Goal: Information Seeking & Learning: Learn about a topic

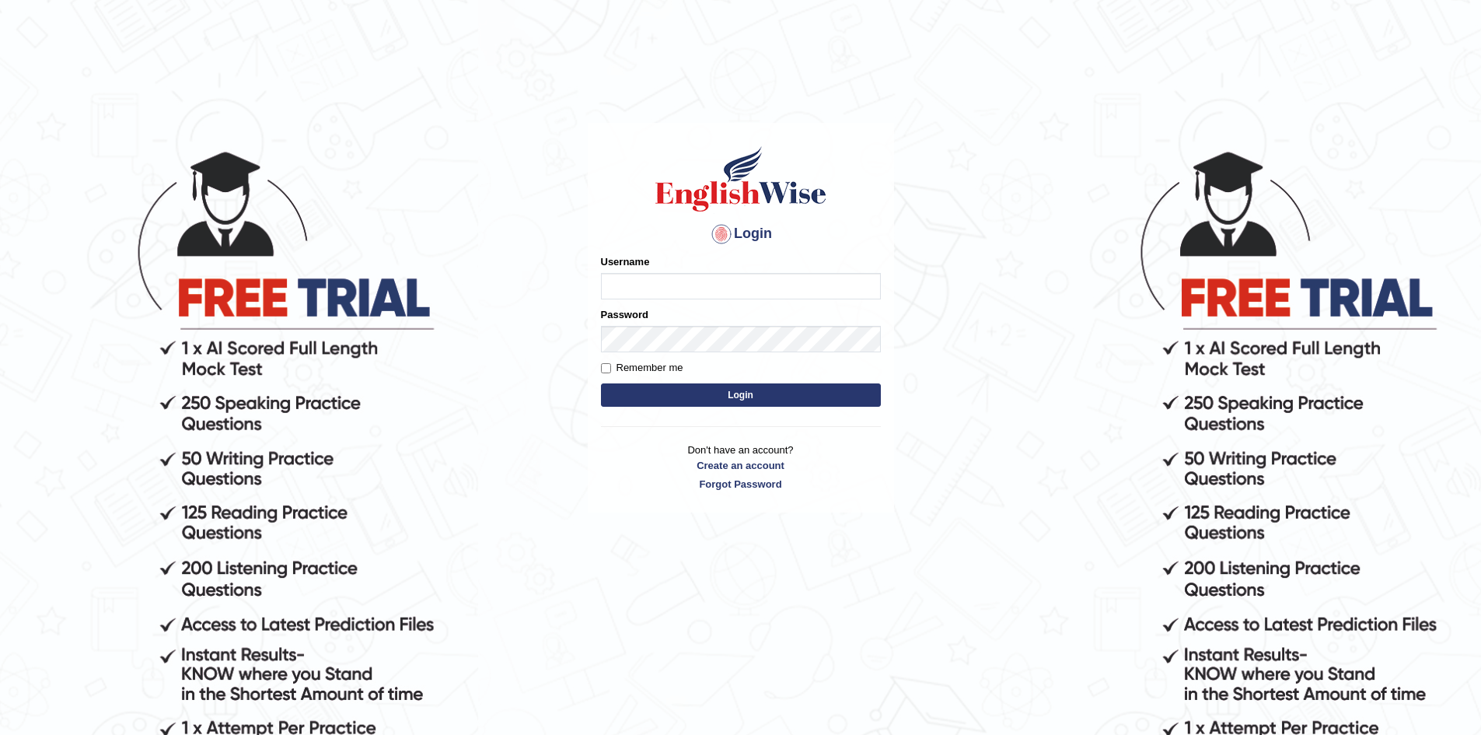
type input "Aliceenyonam"
click at [710, 388] on button "Login" at bounding box center [741, 394] width 280 height 23
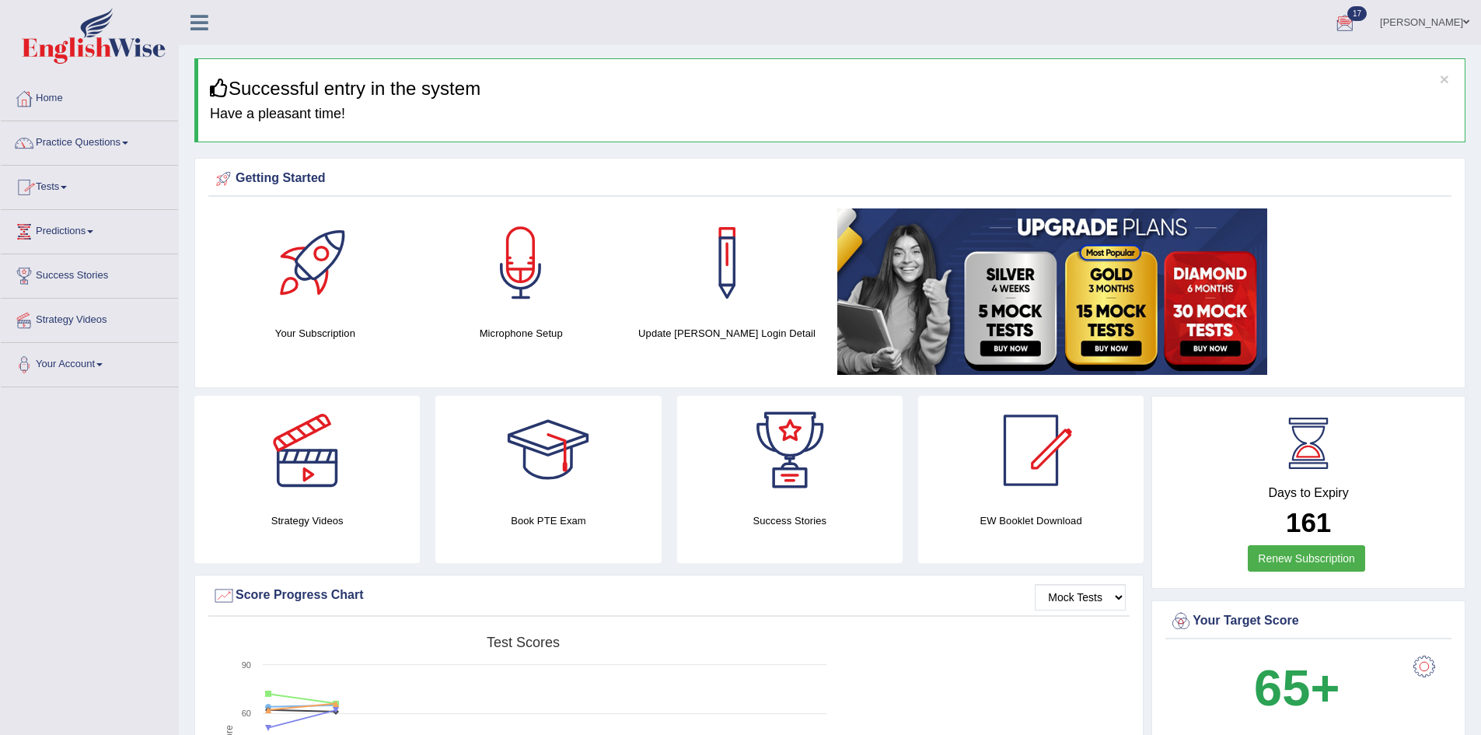
click at [50, 185] on link "Tests" at bounding box center [89, 185] width 177 height 39
click at [64, 251] on link "Take Mock Test" at bounding box center [101, 251] width 145 height 28
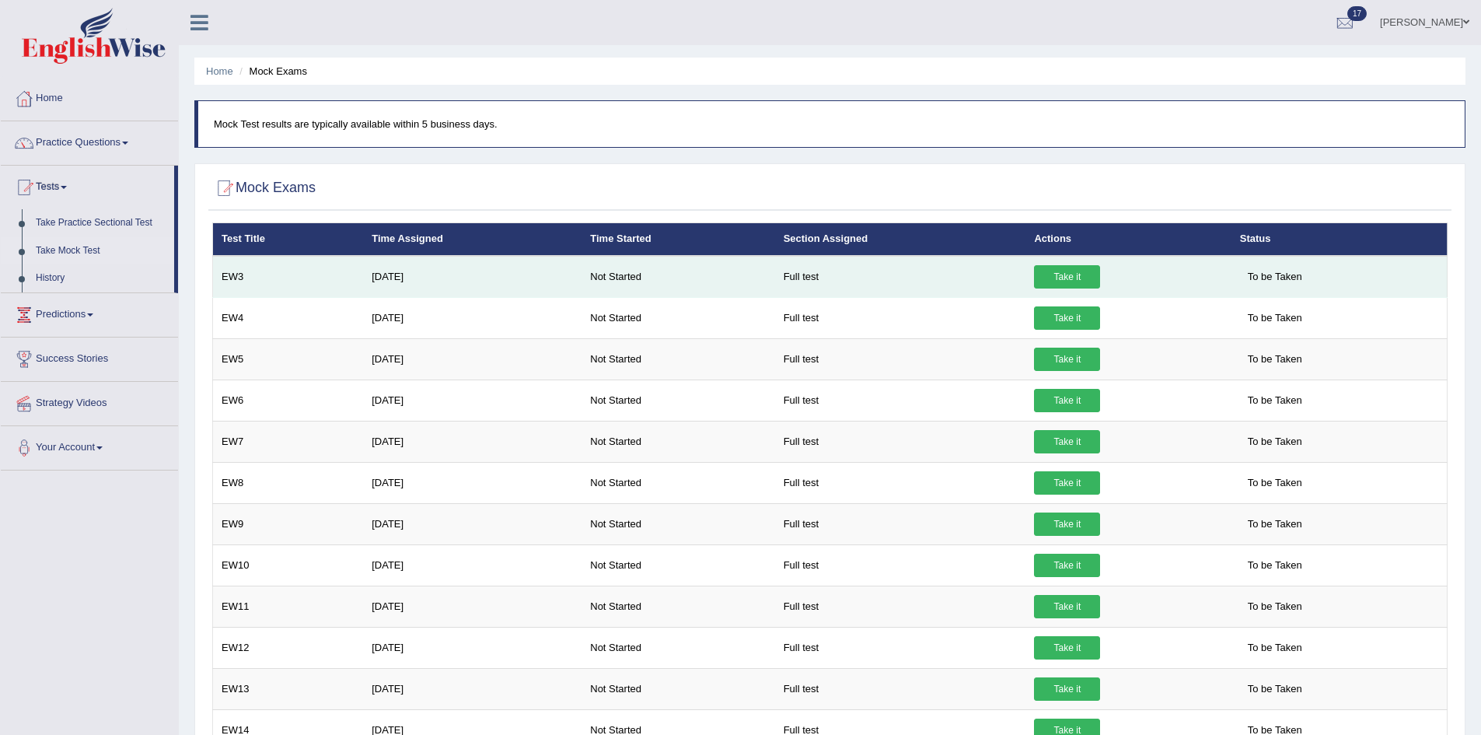
click at [1069, 272] on link "Take it" at bounding box center [1067, 276] width 66 height 23
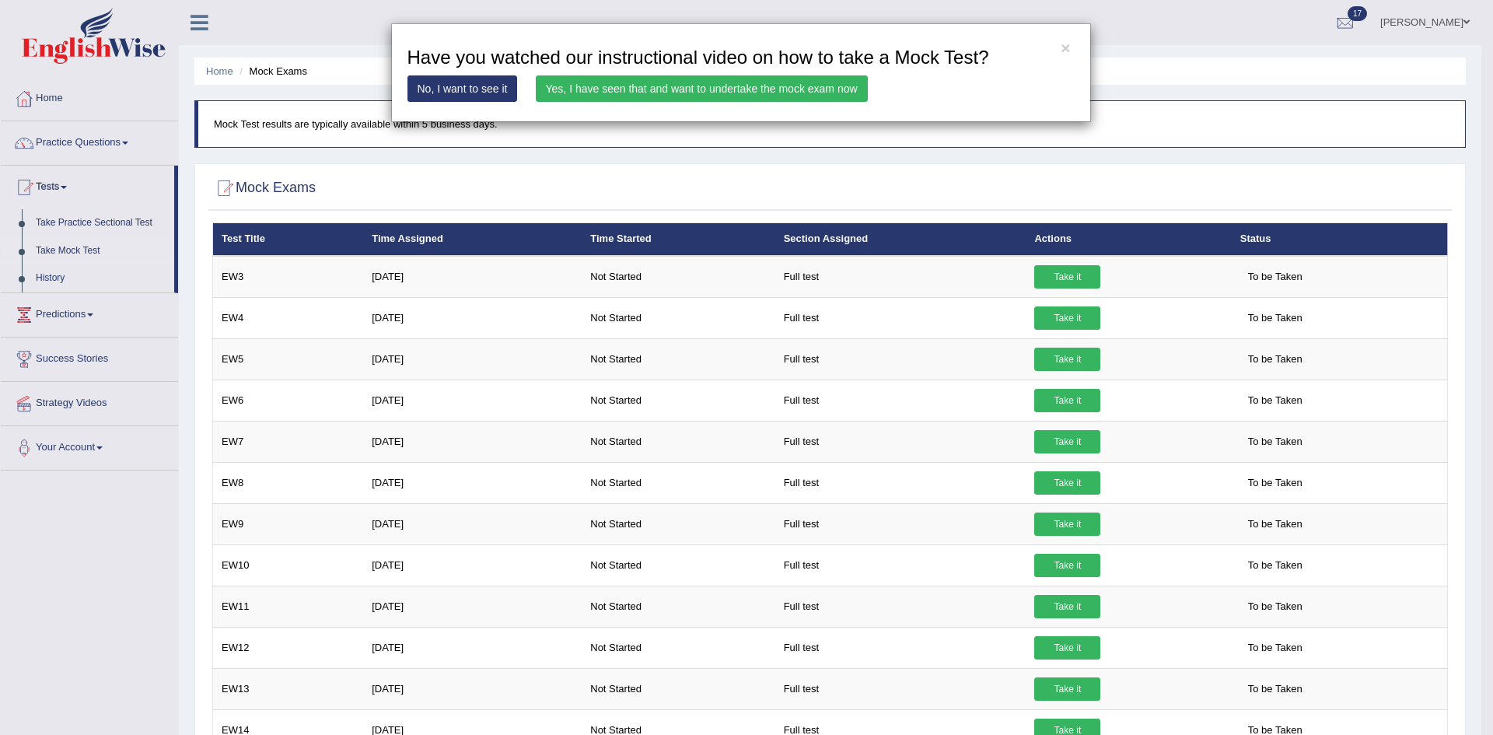
click at [717, 86] on link "Yes, I have seen that and want to undertake the mock exam now" at bounding box center [702, 88] width 332 height 26
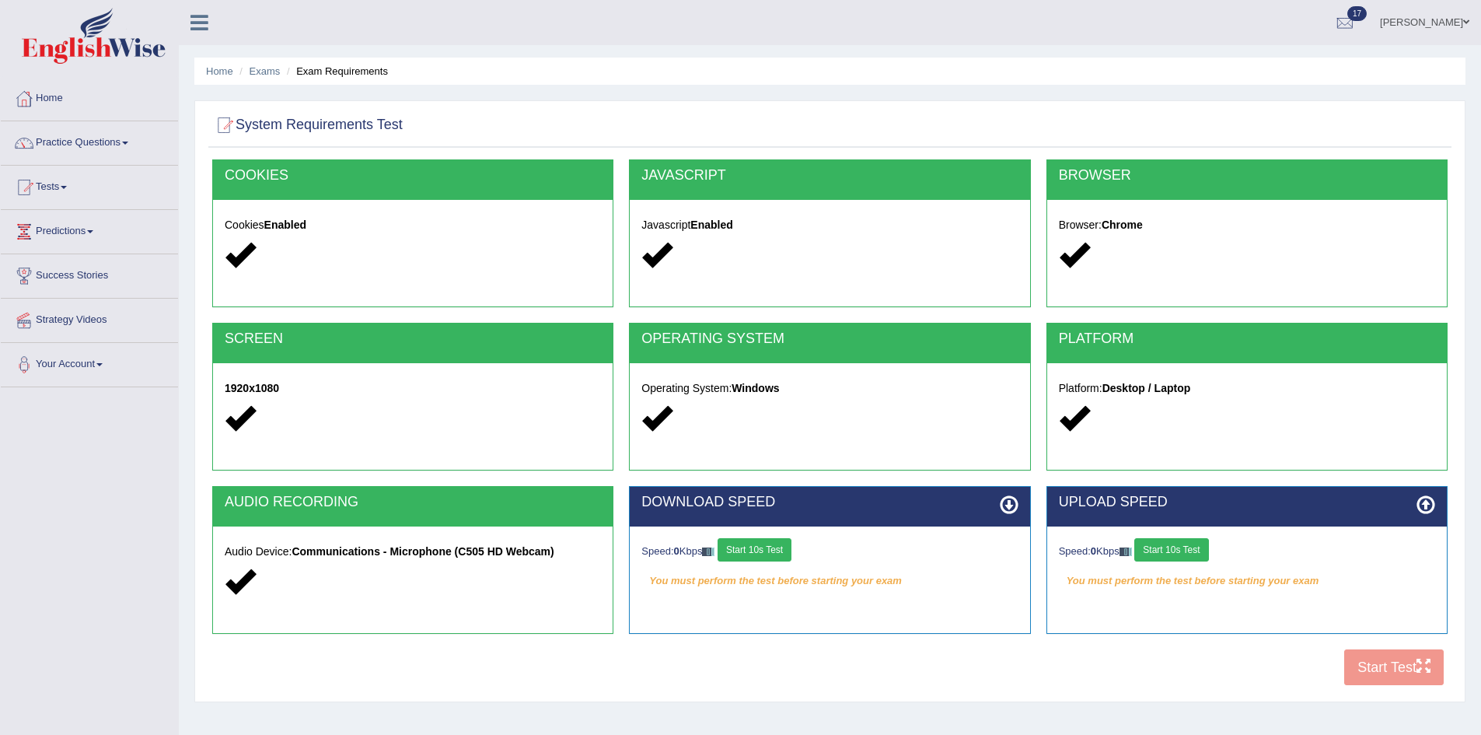
click at [1378, 667] on div "COOKIES Cookies Enabled JAVASCRIPT Javascript Enabled BROWSER Browser: Chrome S…" at bounding box center [829, 426] width 1243 height 534
click at [1366, 666] on div "COOKIES Cookies Enabled JAVASCRIPT Javascript Enabled BROWSER Browser: Chrome S…" at bounding box center [829, 426] width 1243 height 534
click at [1183, 545] on button "Start 10s Test" at bounding box center [1172, 549] width 74 height 23
click at [761, 544] on button "Start 10s Test" at bounding box center [755, 549] width 74 height 23
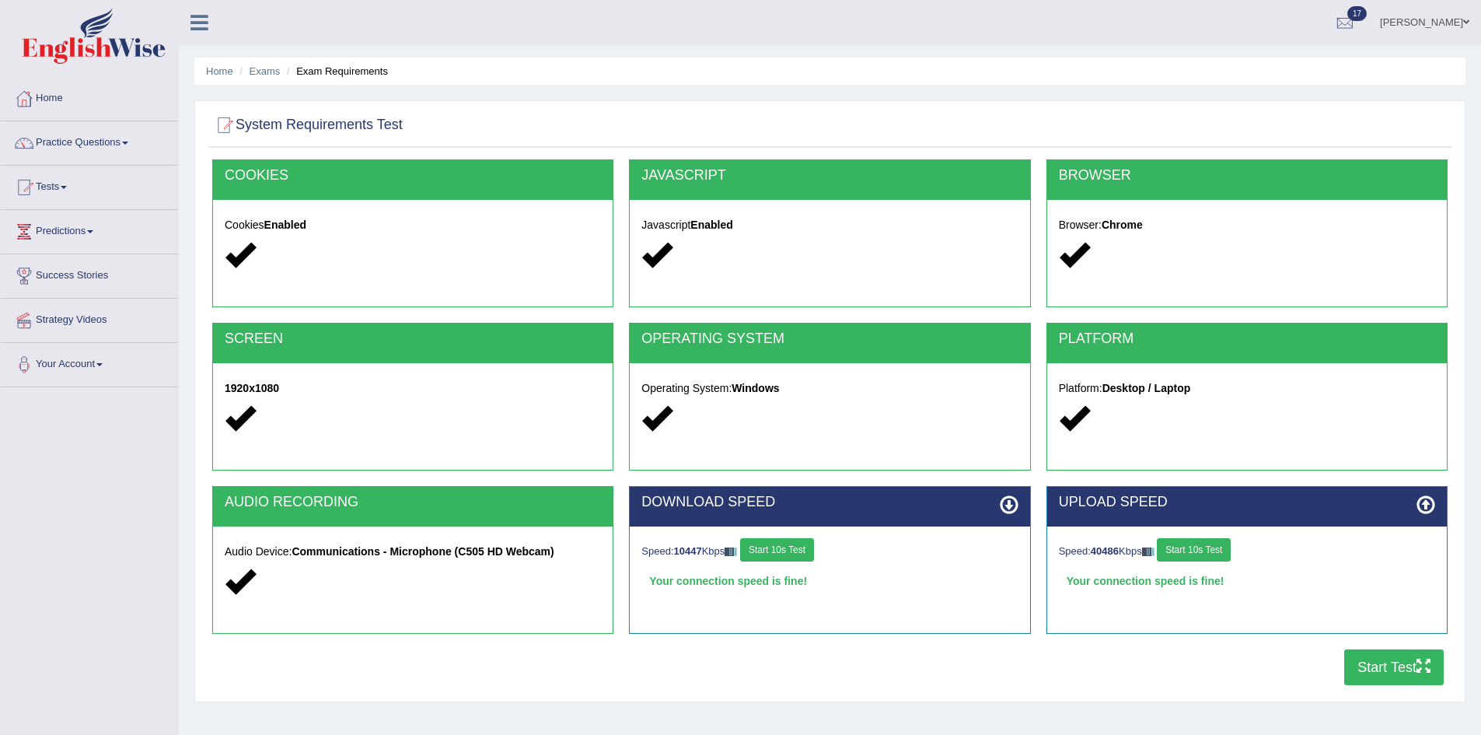
click at [792, 548] on button "Start 10s Test" at bounding box center [777, 549] width 74 height 23
click at [1358, 659] on button "Start Test" at bounding box center [1395, 667] width 100 height 36
click at [61, 141] on link "Practice Questions" at bounding box center [89, 140] width 177 height 39
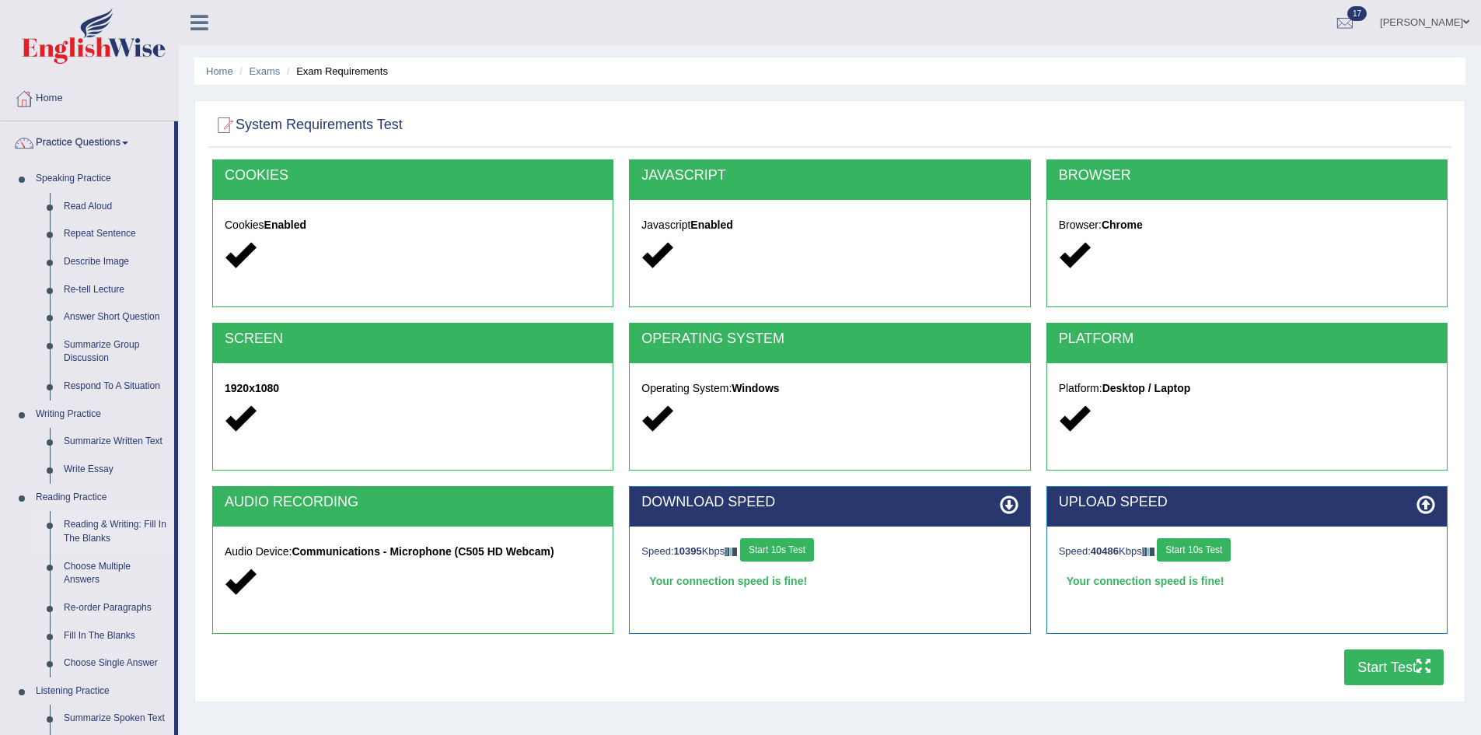
click at [75, 523] on link "Reading & Writing: Fill In The Blanks" at bounding box center [115, 531] width 117 height 41
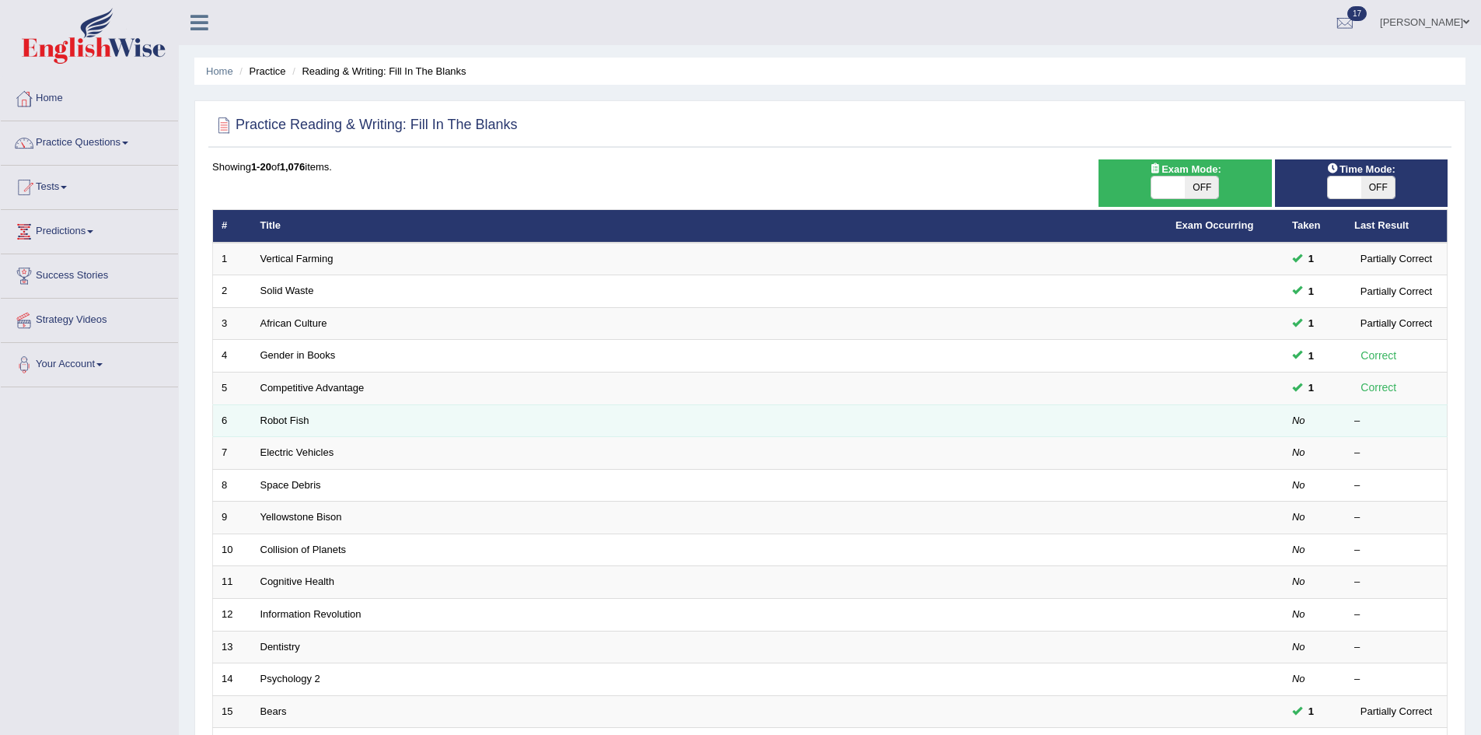
click at [1287, 428] on td "No" at bounding box center [1315, 420] width 62 height 33
click at [271, 422] on link "Robot Fish" at bounding box center [285, 420] width 49 height 12
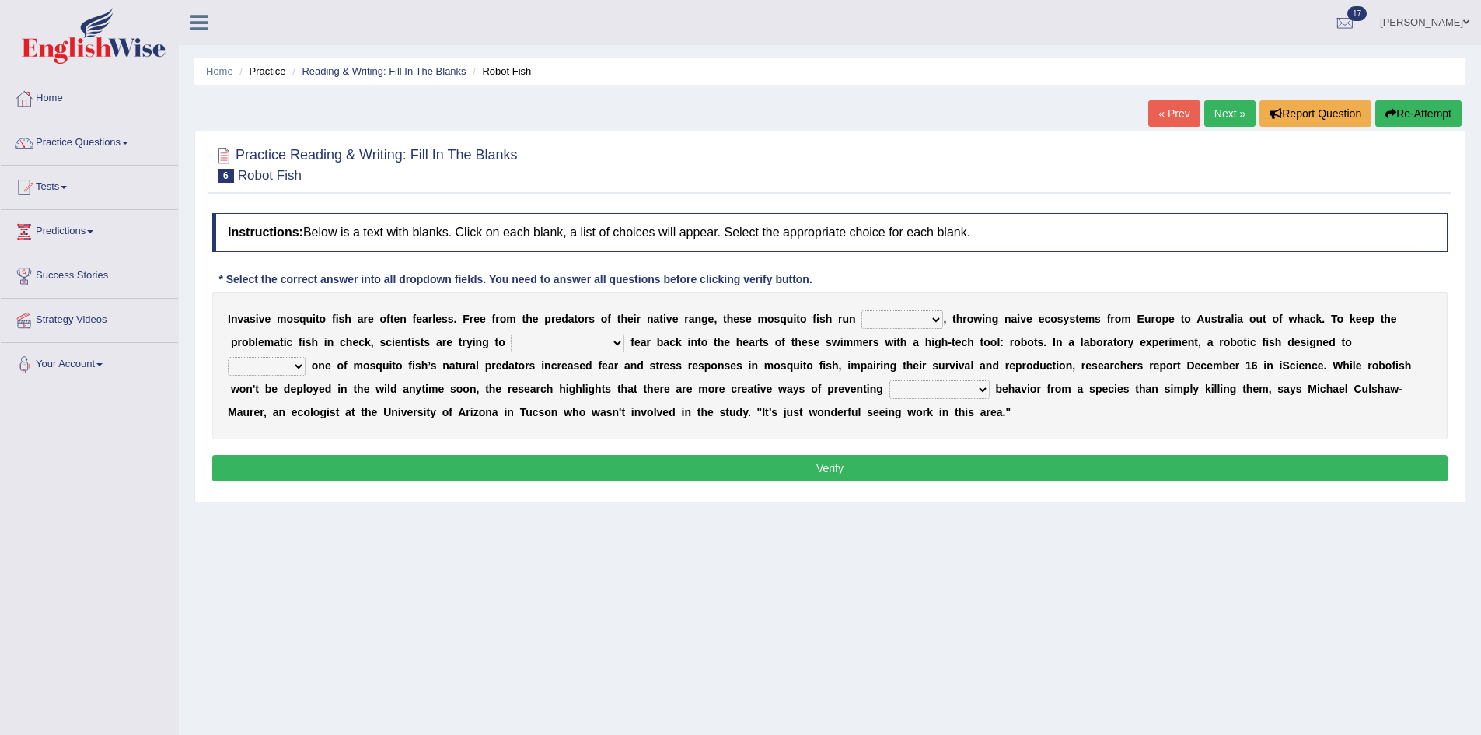
click at [921, 320] on select "occupant flippant rampant concordant" at bounding box center [903, 319] width 82 height 19
select select "rampant"
click at [900, 311] on select "occupant flippant rampant concordant" at bounding box center [903, 319] width 82 height 19
click at [613, 347] on select "accept spike strike drake" at bounding box center [568, 343] width 114 height 19
select select "strike"
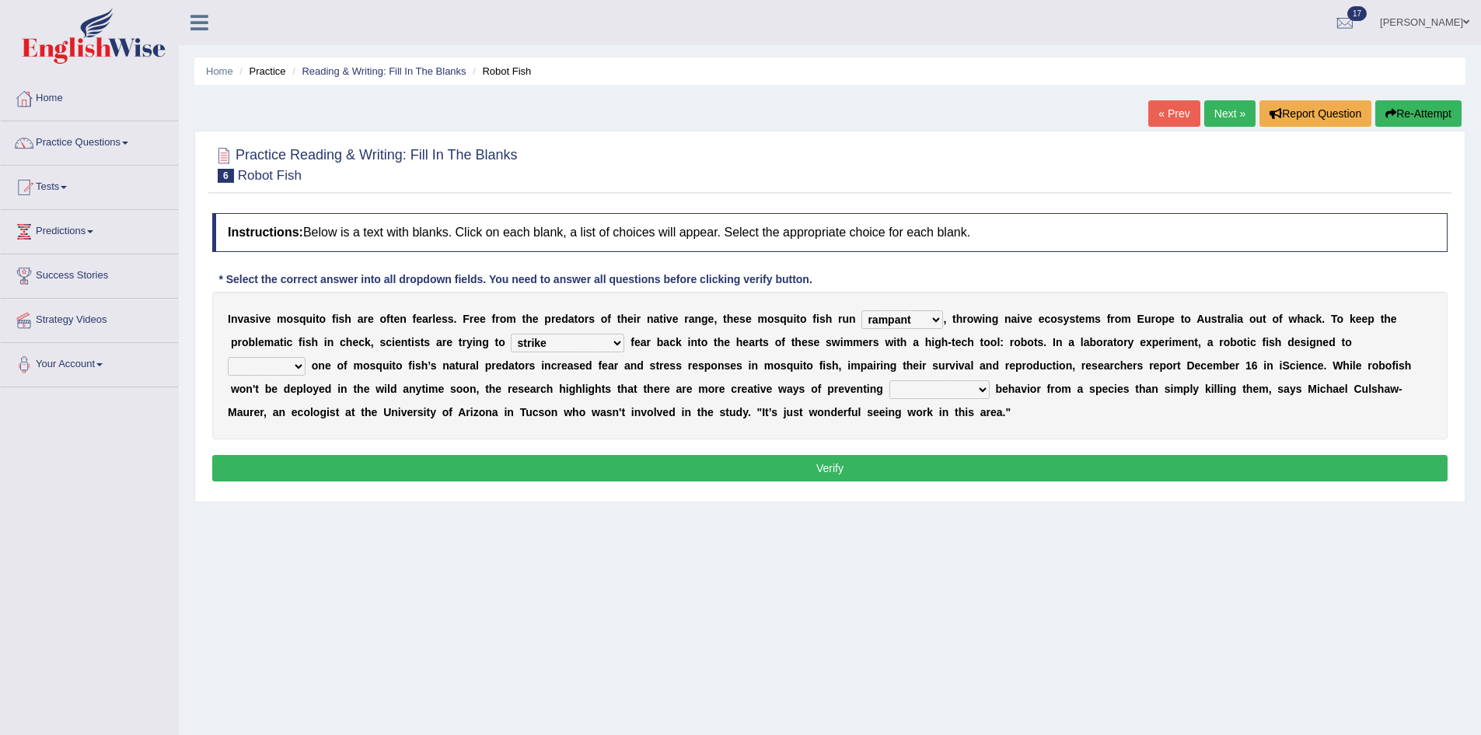
click at [548, 334] on select "accept spike strike drake" at bounding box center [568, 343] width 114 height 19
click at [277, 365] on select "bequest mimic battle conquest" at bounding box center [267, 366] width 78 height 19
select select "mimic"
click at [228, 358] on select "bequest mimic battle conquest" at bounding box center [267, 366] width 78 height 19
click at [990, 392] on select "unprivileged unprecedented uncharted unwanted" at bounding box center [940, 389] width 100 height 19
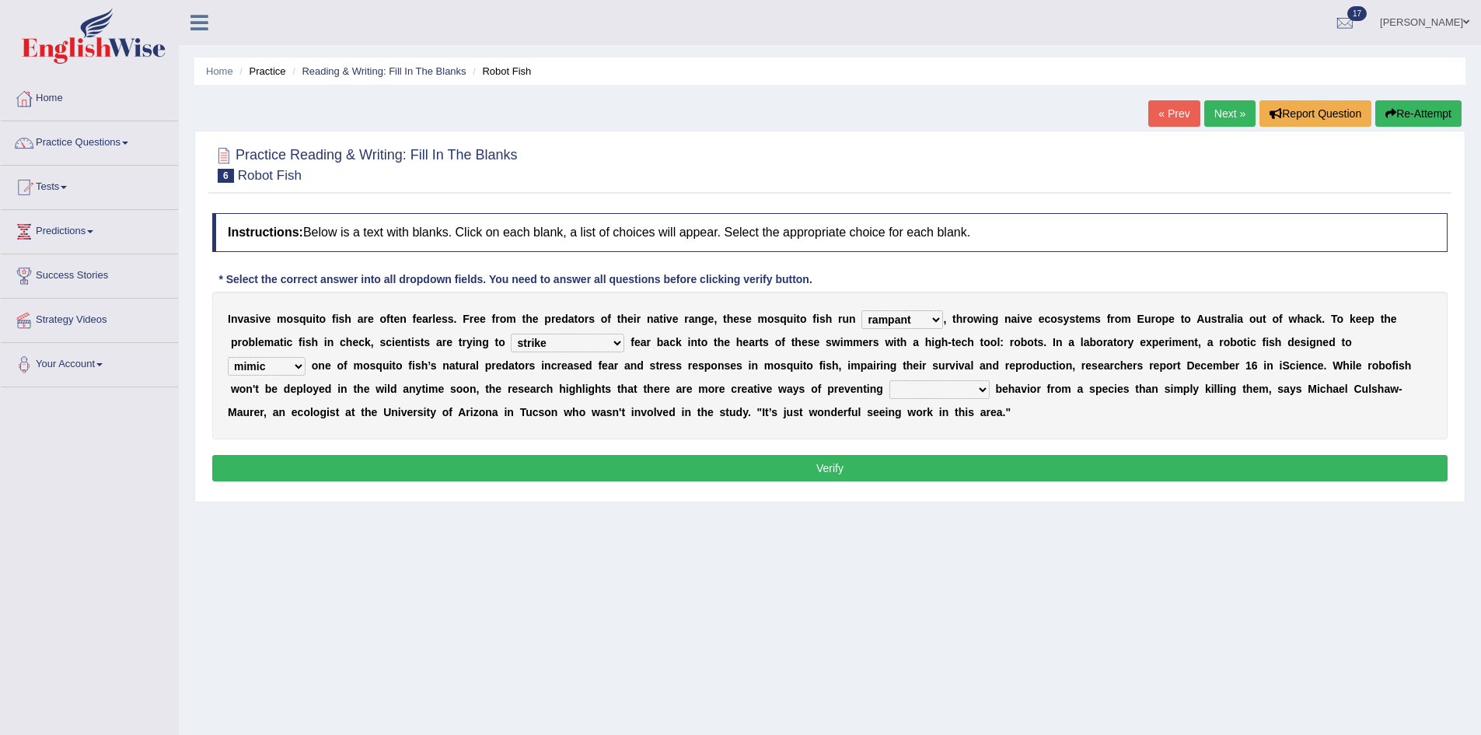
select select "unwanted"
click at [978, 381] on select "unprivileged unprecedented uncharted unwanted" at bounding box center [940, 389] width 100 height 19
click at [987, 472] on button "Verify" at bounding box center [830, 468] width 1236 height 26
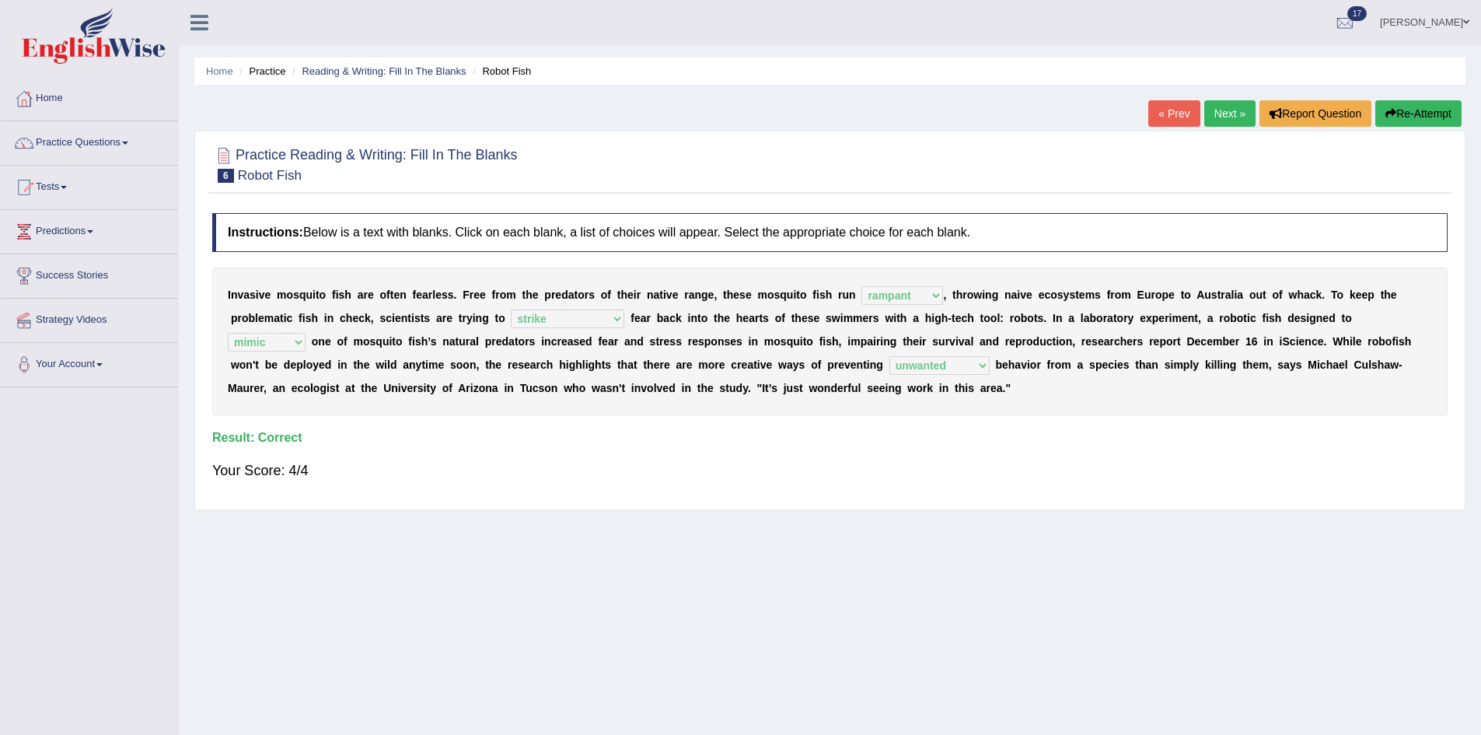
click at [1230, 112] on link "Next »" at bounding box center [1230, 113] width 51 height 26
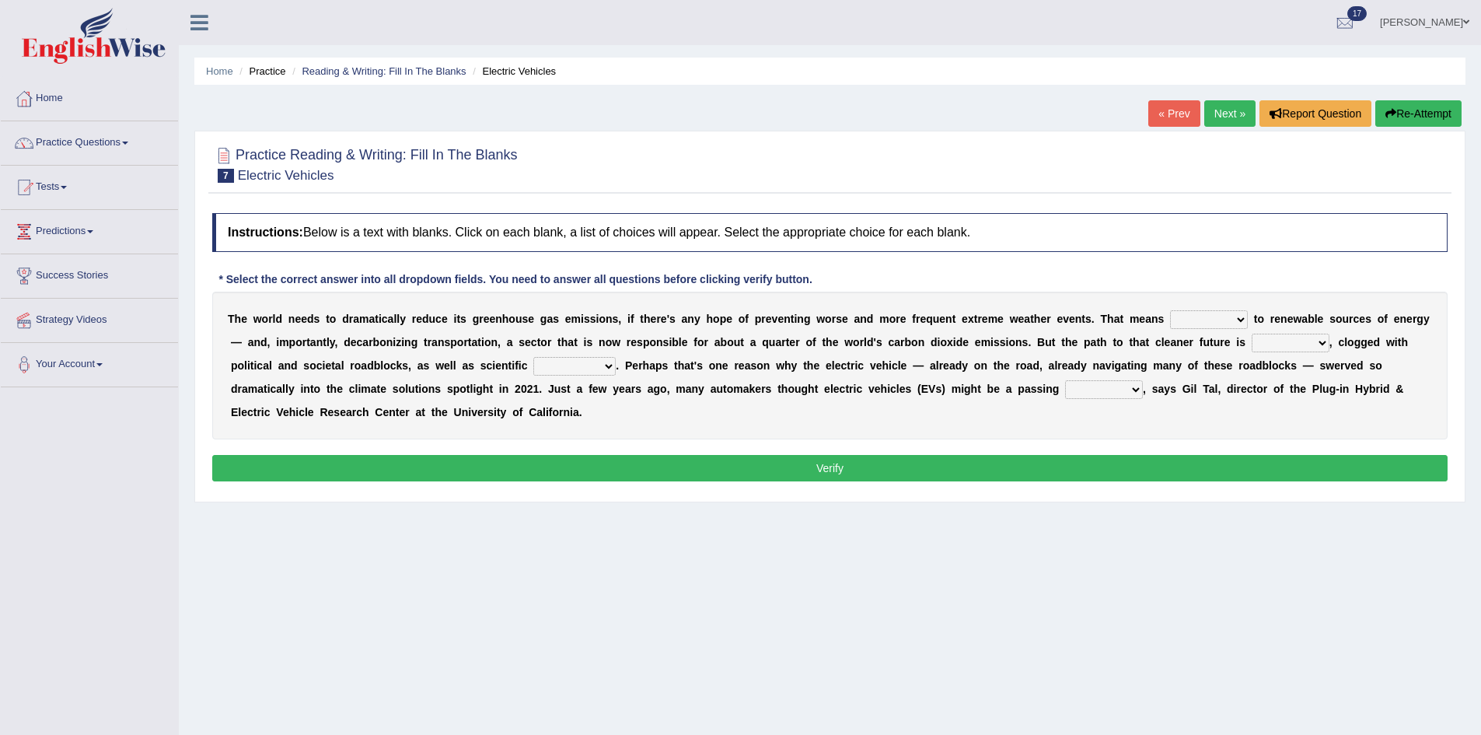
click at [1248, 315] on select "grafting drafting crafting shifting" at bounding box center [1209, 319] width 78 height 19
select select "shifting"
click at [1222, 311] on select "grafting drafting crafting shifting" at bounding box center [1209, 319] width 78 height 19
click at [1252, 352] on select "daunting daunted daunt dauntless" at bounding box center [1291, 343] width 78 height 19
select select "daunting"
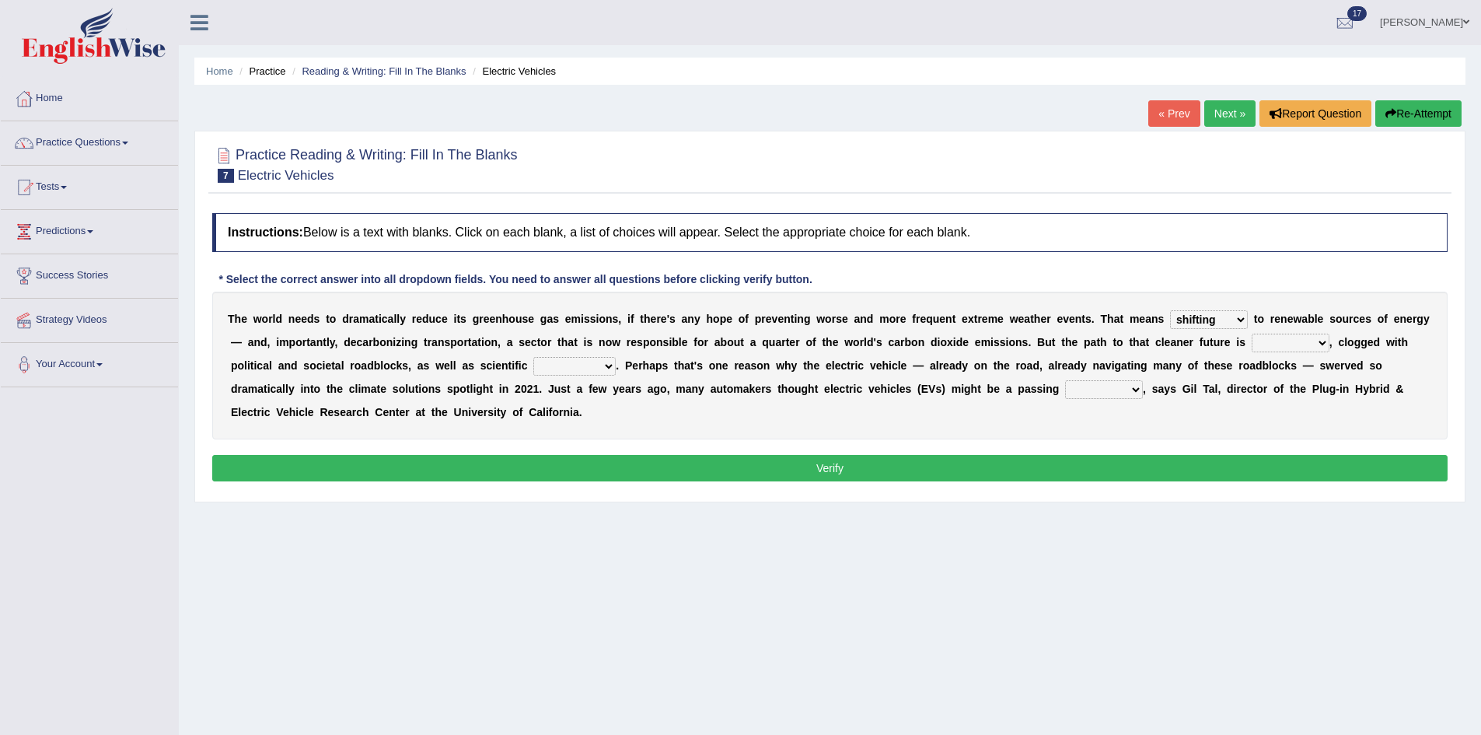
click at [1252, 352] on select "daunting daunted daunt dauntless" at bounding box center [1291, 343] width 78 height 19
click at [616, 371] on select "spectacles obstacles tentacles receptacles" at bounding box center [574, 366] width 82 height 19
select select "obstacles"
click at [616, 358] on select "spectacles obstacles tentacles receptacles" at bounding box center [574, 366] width 82 height 19
click at [1143, 390] on select "fad gad tad lad" at bounding box center [1104, 389] width 78 height 19
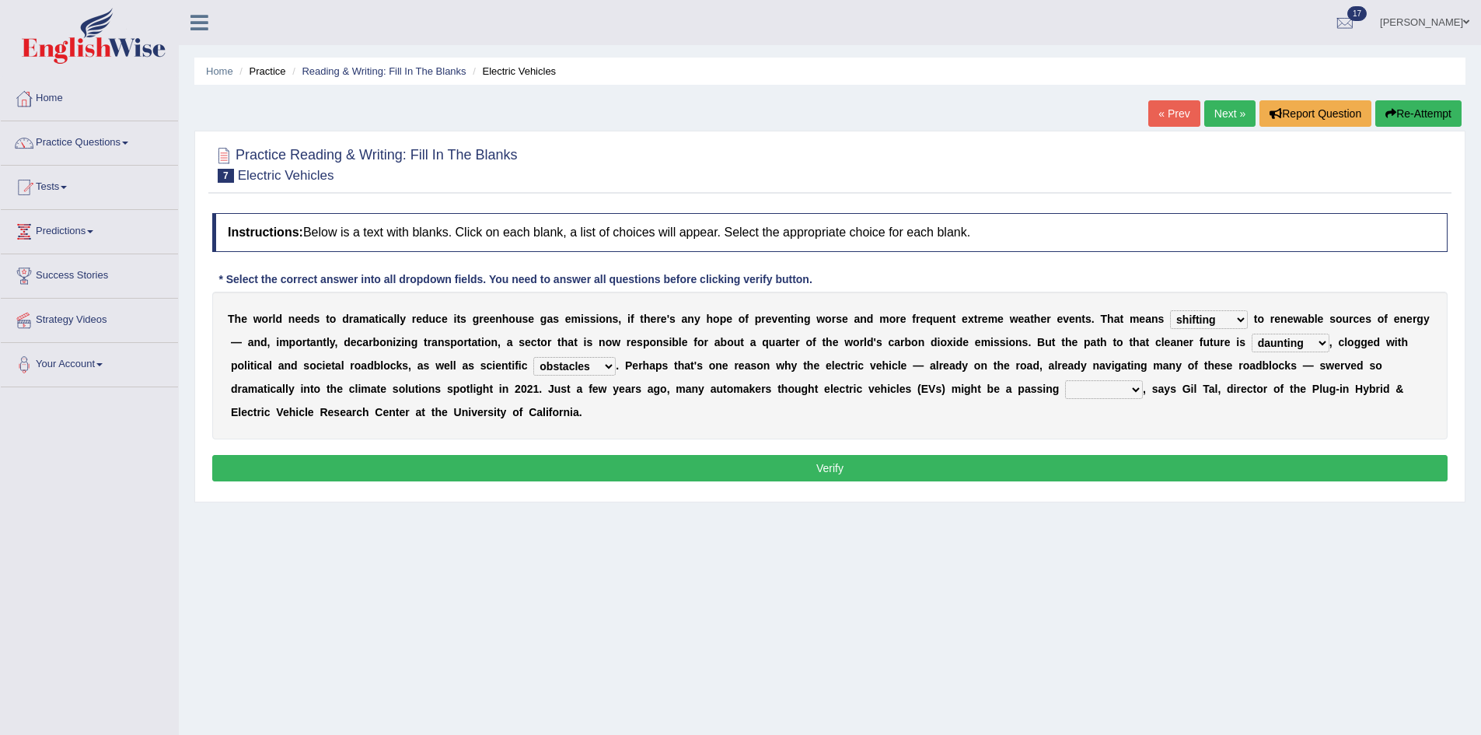
select select "fad"
click at [1143, 381] on select "fad gad tad lad" at bounding box center [1104, 389] width 78 height 19
click at [817, 474] on button "Verify" at bounding box center [830, 468] width 1236 height 26
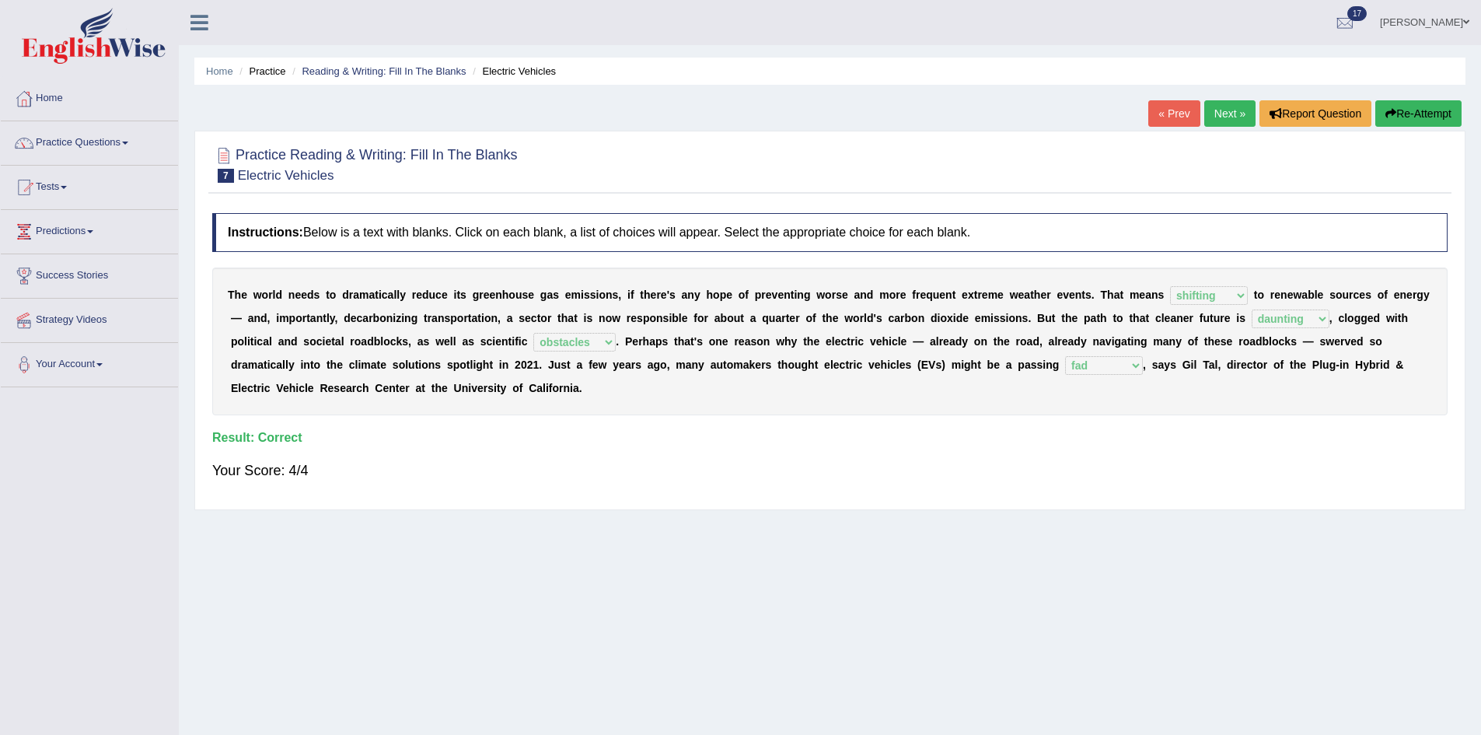
click at [1212, 110] on link "Next »" at bounding box center [1230, 113] width 51 height 26
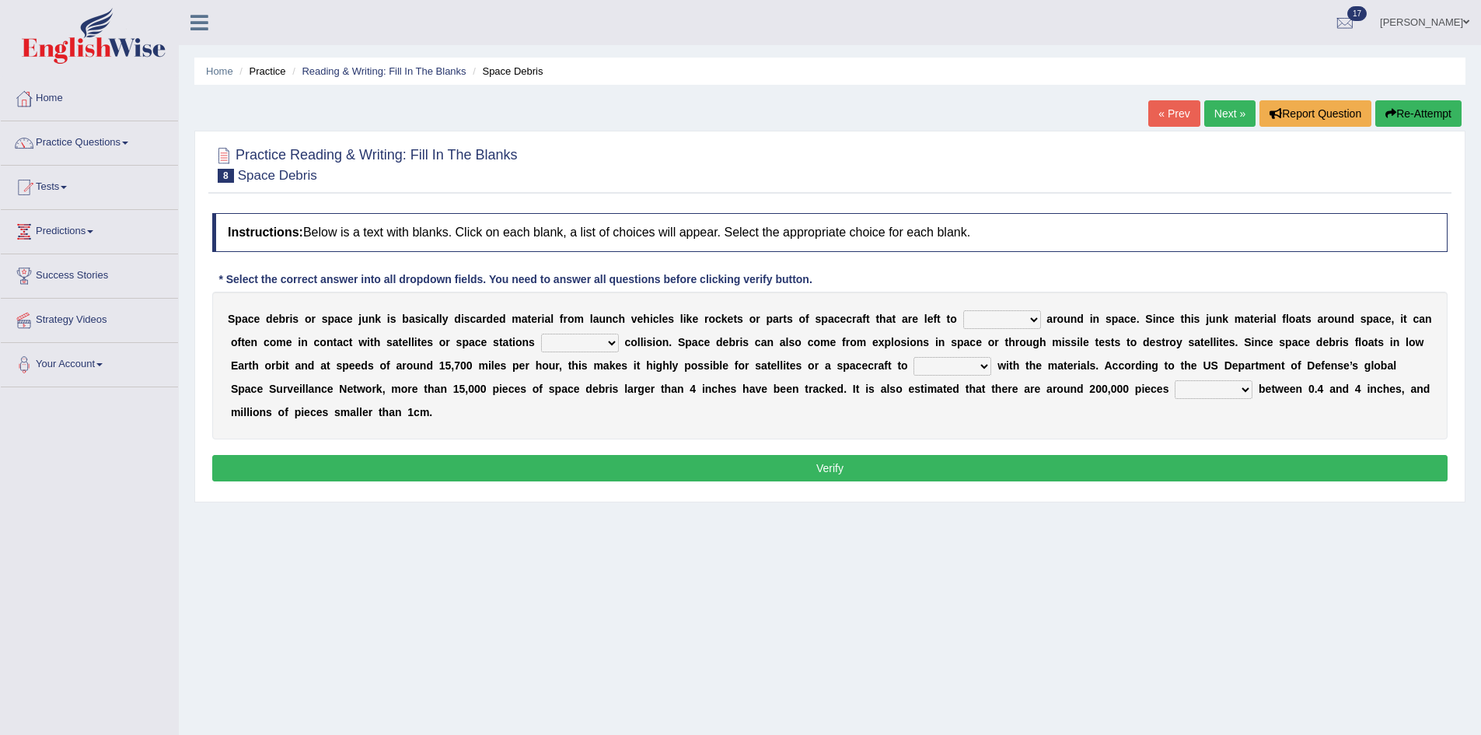
click at [1041, 317] on select "twist center roam loll" at bounding box center [1003, 319] width 78 height 19
select select "twist"
click at [999, 311] on select "twist center roam loll" at bounding box center [1003, 319] width 78 height 19
click at [619, 340] on select "risks risk risked risking" at bounding box center [580, 343] width 78 height 19
select select "risking"
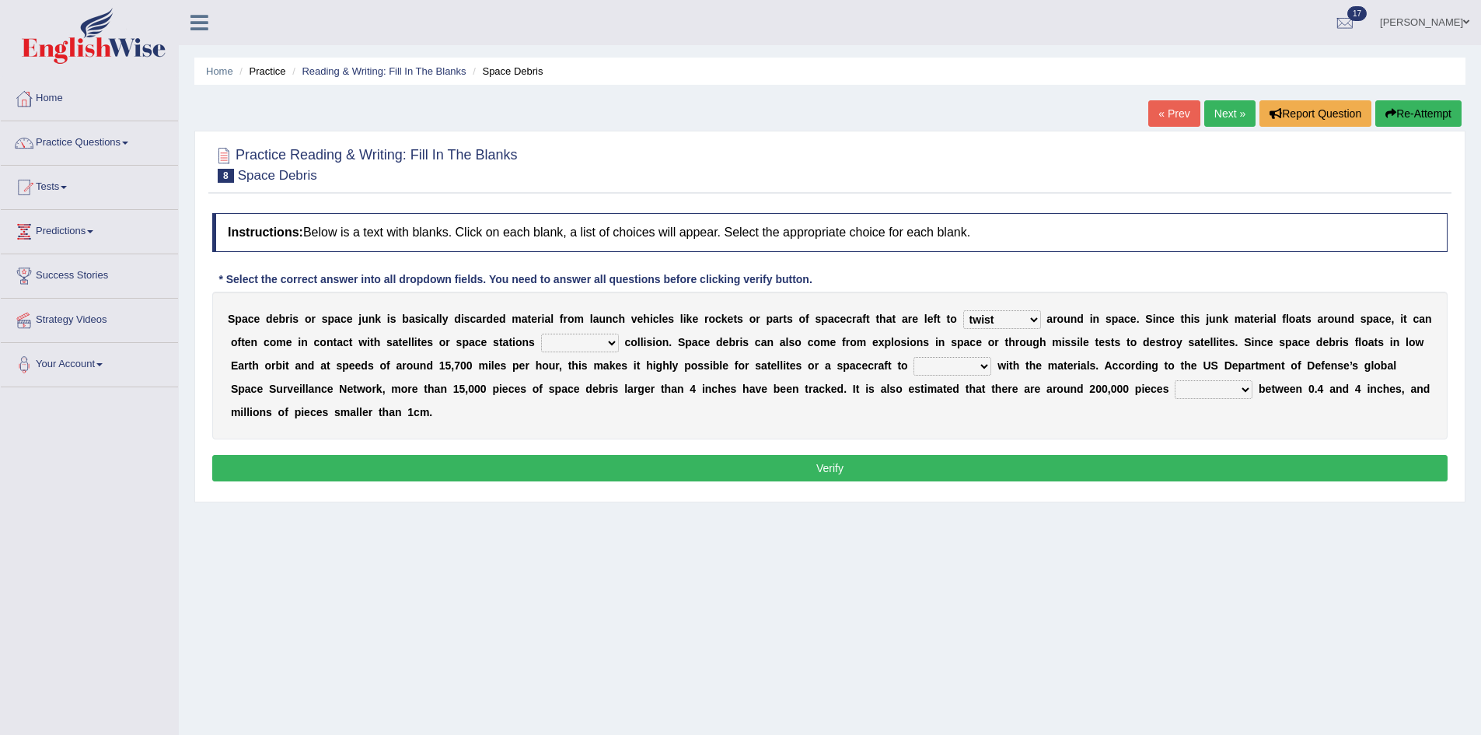
click at [619, 334] on select "risks risk risked risking" at bounding box center [580, 343] width 78 height 19
click at [992, 365] on select "collect collate collide collocate" at bounding box center [953, 366] width 78 height 19
select select "collide"
click at [992, 358] on select "collect collate collide collocate" at bounding box center [953, 366] width 78 height 19
click at [1098, 466] on button "Verify" at bounding box center [830, 468] width 1236 height 26
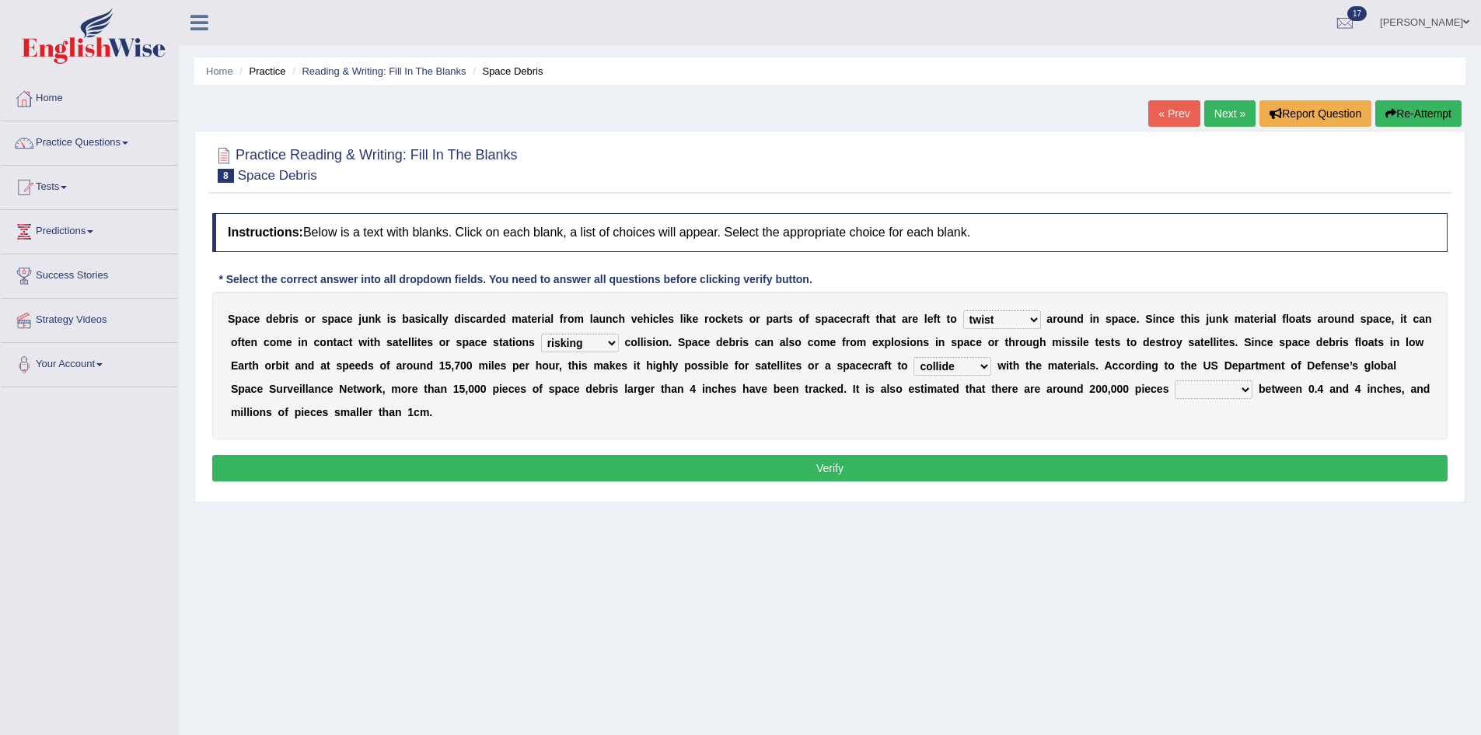
click at [1175, 399] on select "sized sizing size sizes" at bounding box center [1214, 389] width 78 height 19
select select "sizes"
click at [1175, 399] on select "sized sizing size sizes" at bounding box center [1214, 389] width 78 height 19
click at [340, 461] on button "Verify" at bounding box center [830, 468] width 1236 height 26
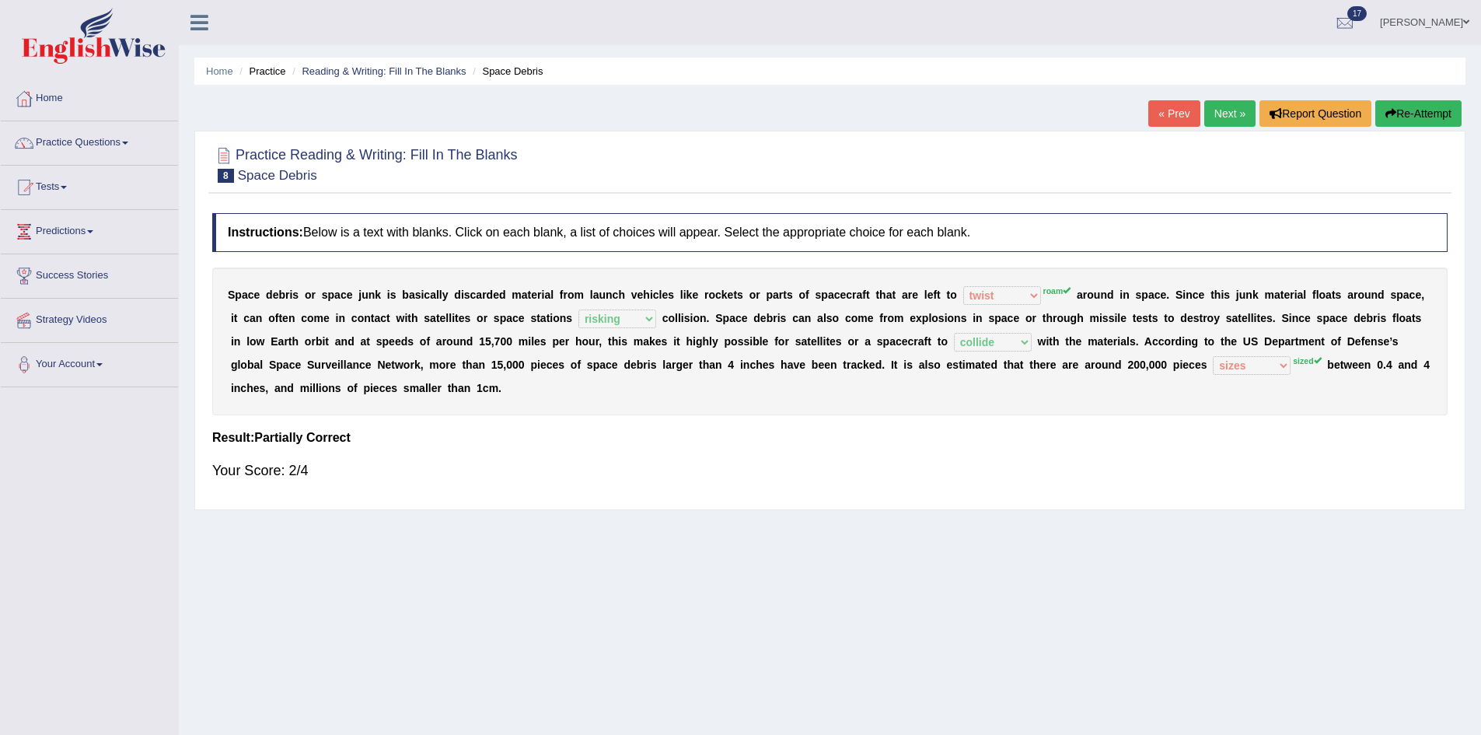
click at [1228, 114] on link "Next »" at bounding box center [1230, 113] width 51 height 26
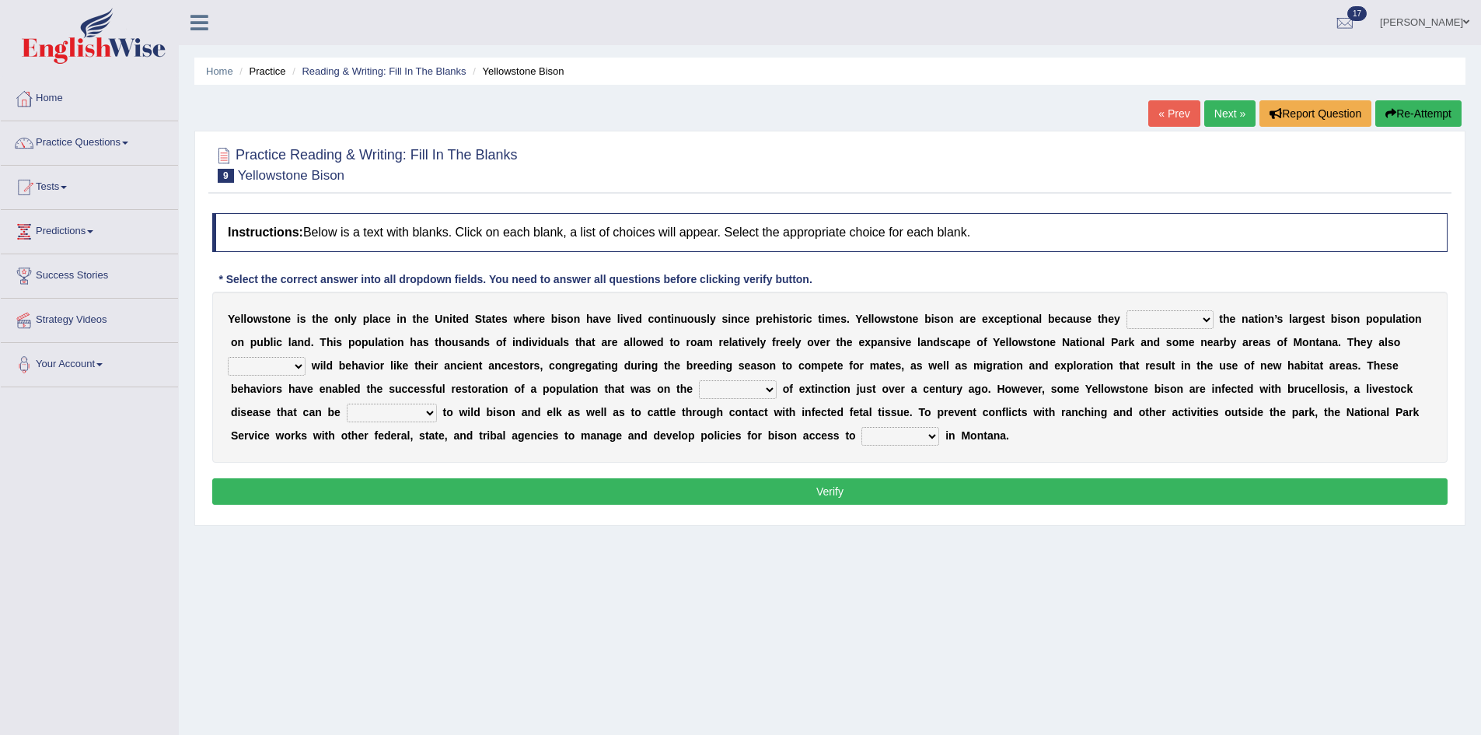
click at [1214, 318] on select "congregate comprise consist compromise" at bounding box center [1170, 319] width 87 height 19
select select "comprise"
click at [1175, 311] on select "congregate comprise consist compromise" at bounding box center [1170, 319] width 87 height 19
click at [306, 362] on select "exhibit disregard resist encourage" at bounding box center [267, 366] width 78 height 19
select select "exhibit"
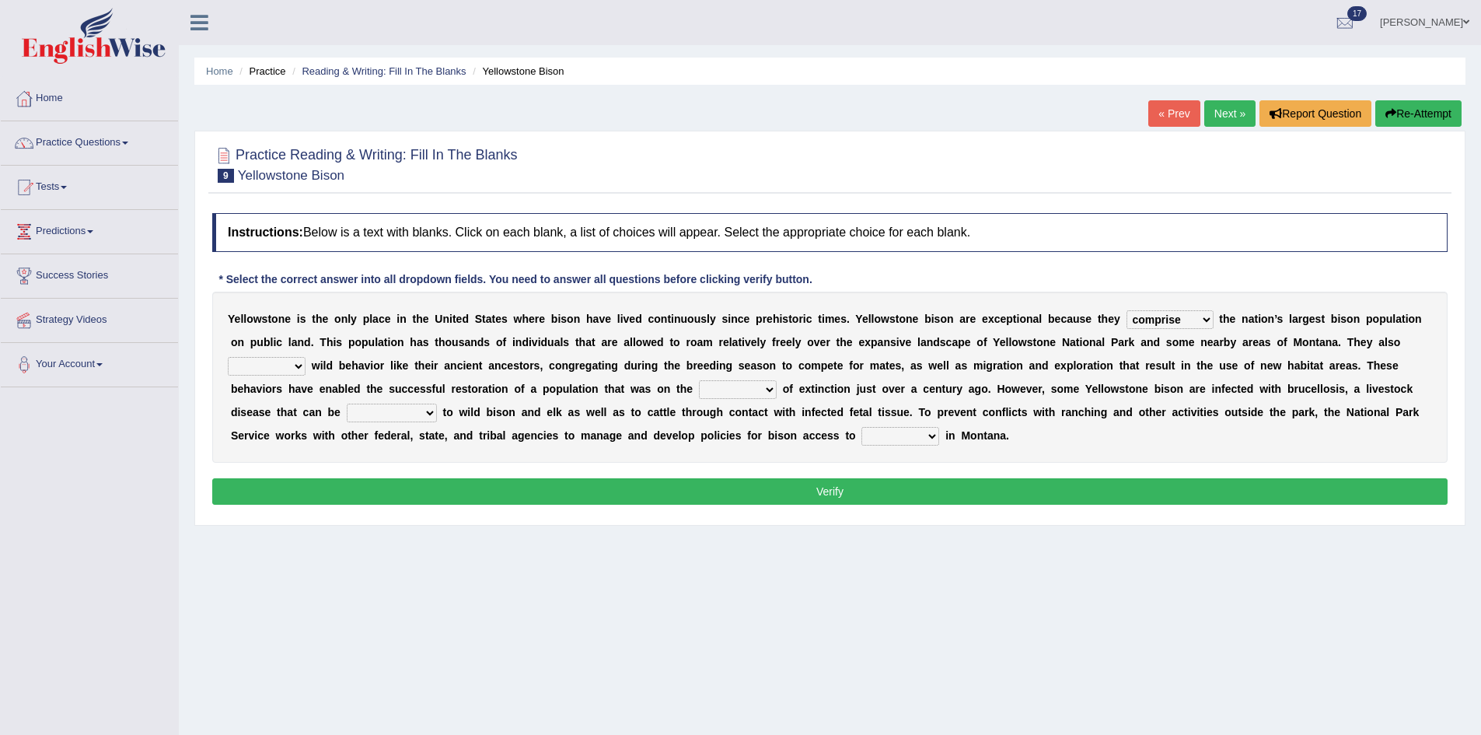
click at [306, 358] on select "exhibit disregard resist encourage" at bounding box center [267, 366] width 78 height 19
click at [777, 395] on select "brine brink danger brindle" at bounding box center [738, 389] width 78 height 19
select select "brink"
click at [777, 381] on select "brine brink danger brindle" at bounding box center [738, 389] width 78 height 19
click at [437, 408] on select "transplanted transported transgressed transmitted" at bounding box center [392, 413] width 90 height 19
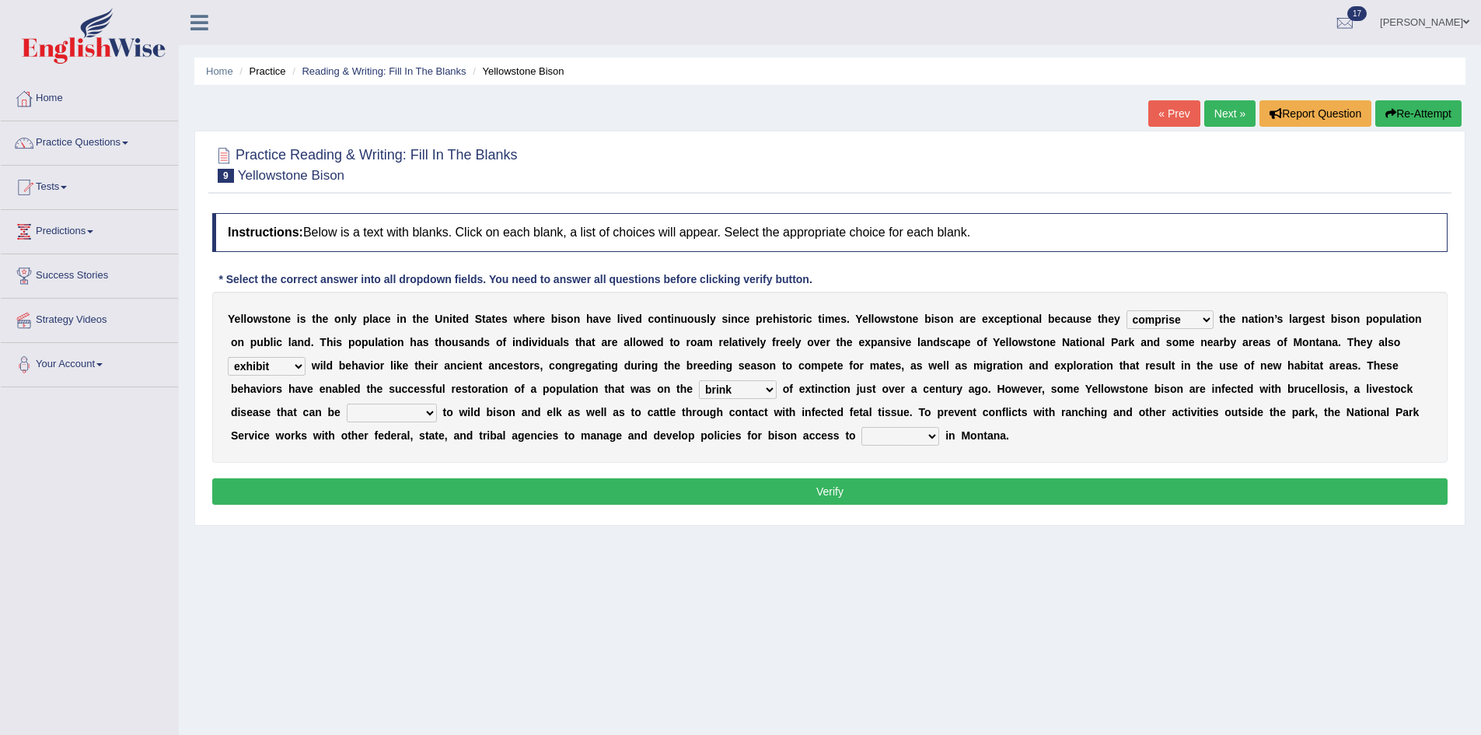
select select "transmitted"
click at [437, 404] on select "transplanted transported transgressed transmitted" at bounding box center [392, 413] width 90 height 19
click at [939, 437] on select "habitat habitat habitant food" at bounding box center [901, 436] width 78 height 19
select select "habitant"
click at [939, 428] on select "habitat habitat habitant food" at bounding box center [901, 436] width 78 height 19
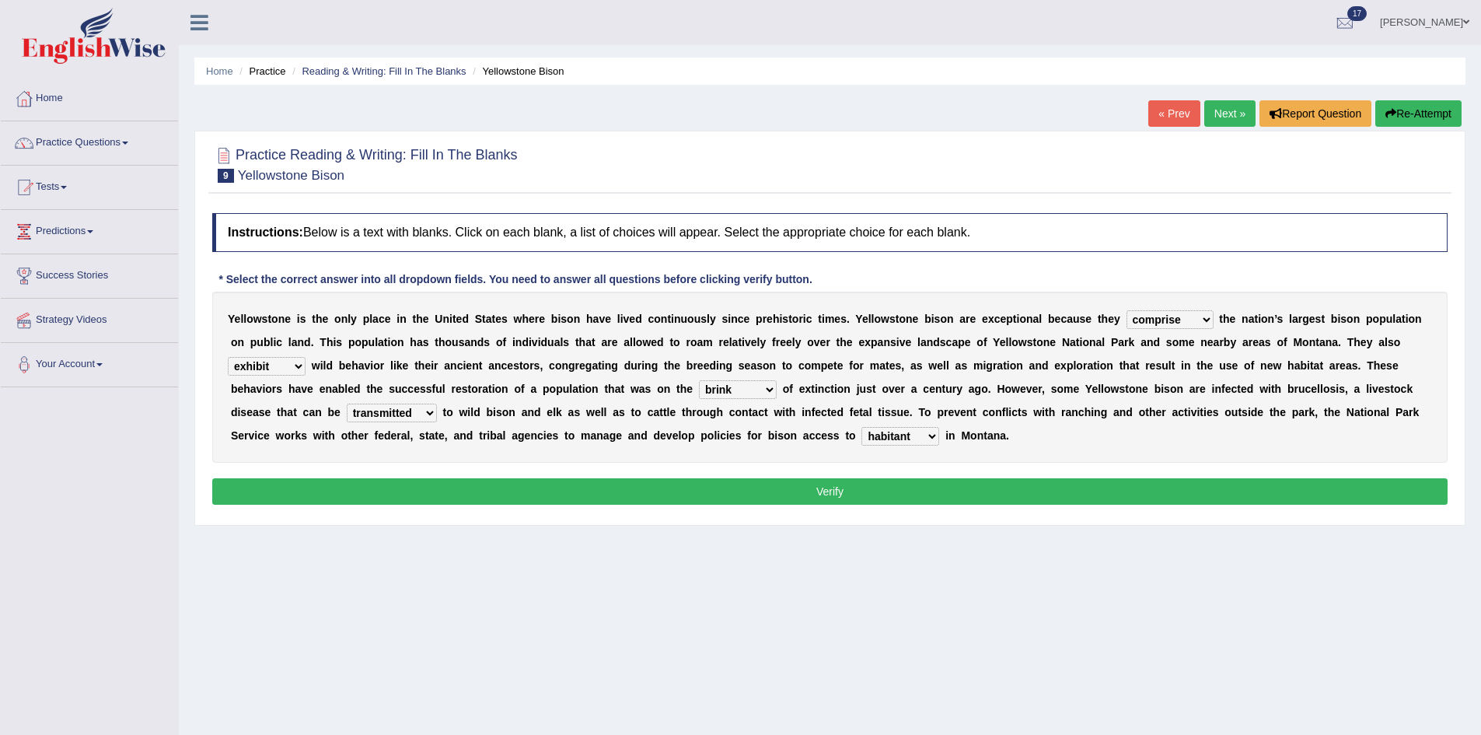
click at [1178, 488] on button "Verify" at bounding box center [830, 491] width 1236 height 26
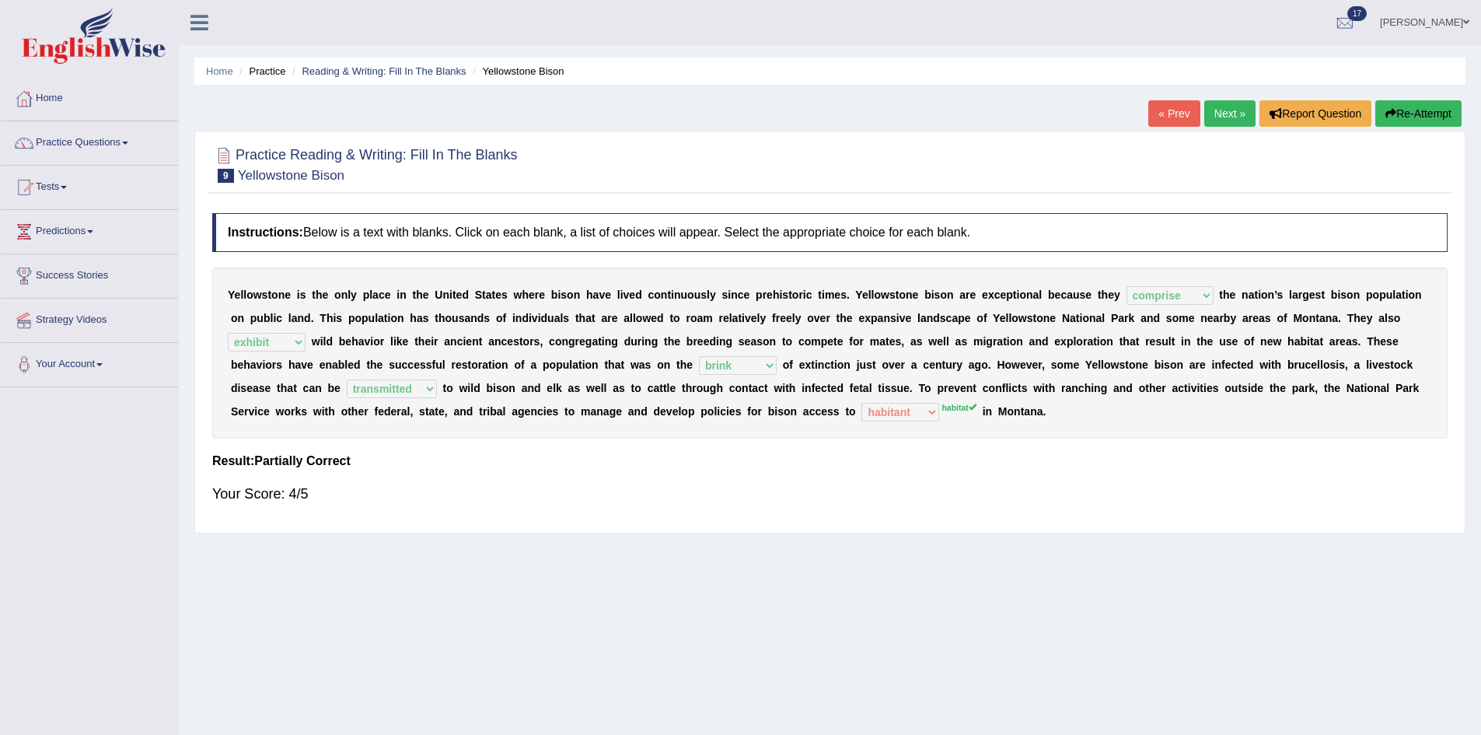
click at [1219, 108] on link "Next »" at bounding box center [1230, 113] width 51 height 26
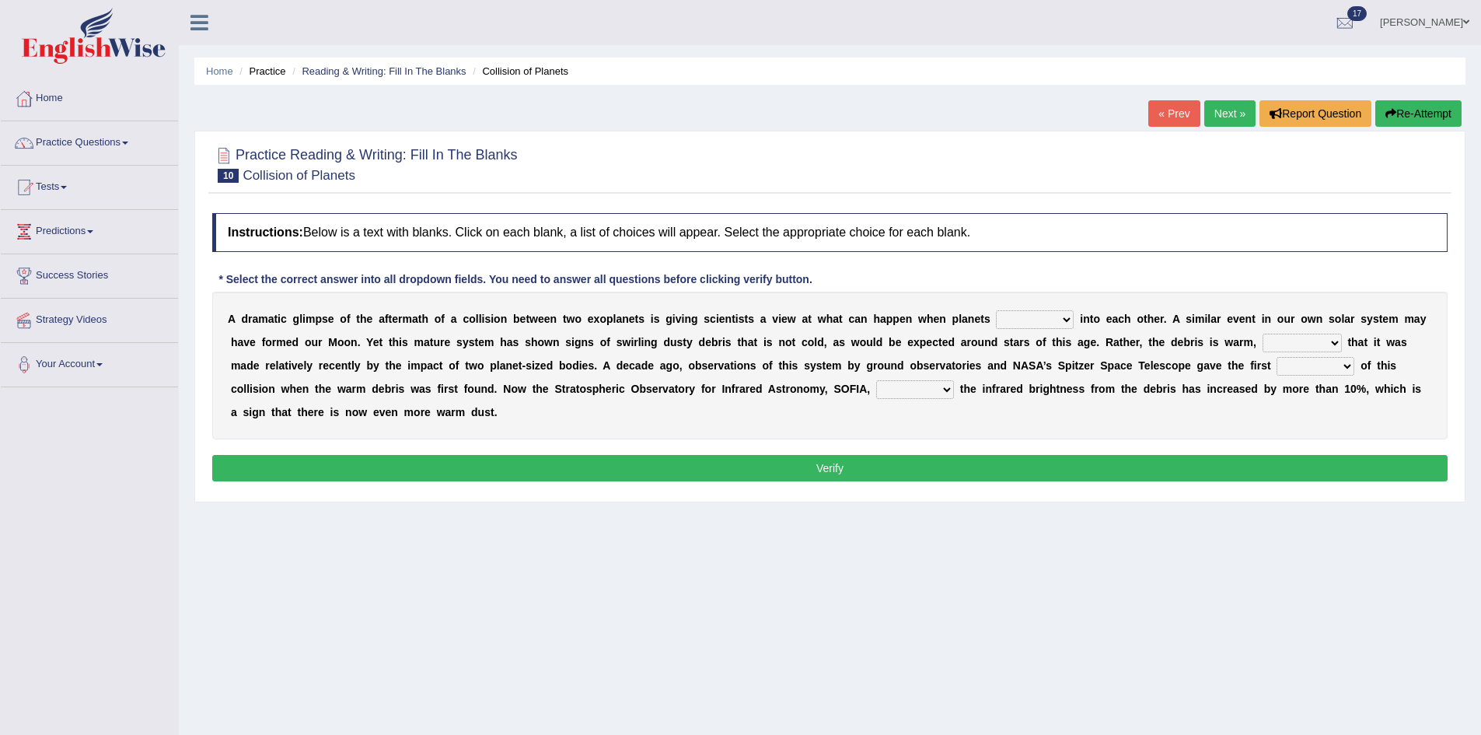
click at [1069, 317] on select "crash explore roam implode" at bounding box center [1035, 319] width 78 height 19
select select "implode"
click at [1033, 311] on select "crash explore roam implode" at bounding box center [1035, 319] width 78 height 19
click at [1263, 352] on select "reinforcing sentencing forging conducing" at bounding box center [1302, 343] width 79 height 19
select select "reinforcing"
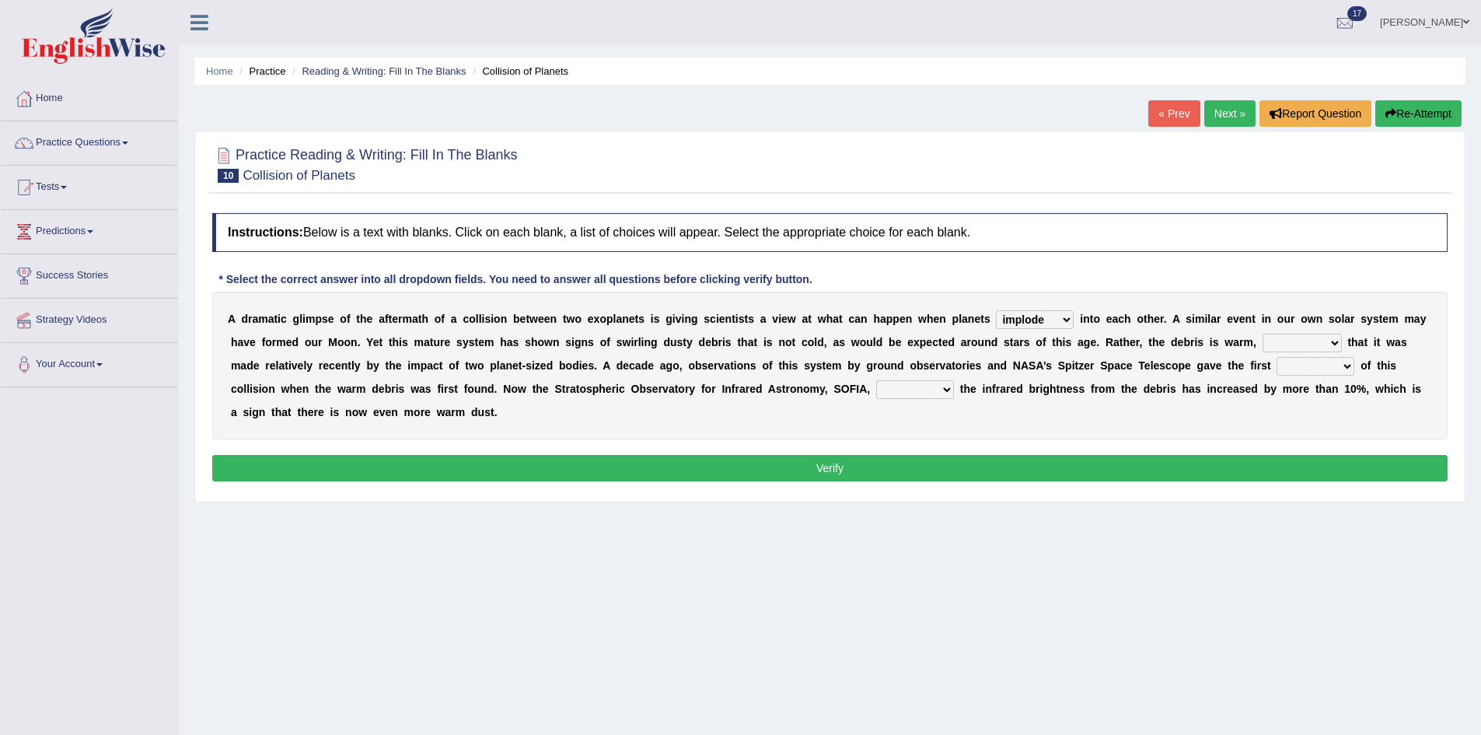
click at [1263, 352] on select "reinforcing sentencing forging conducing" at bounding box center [1302, 343] width 79 height 19
click at [1277, 376] on select "pints faints hints taints" at bounding box center [1316, 366] width 78 height 19
select select "hints"
click at [1277, 376] on select "pints faints hints taints" at bounding box center [1316, 366] width 78 height 19
click at [954, 387] on select "concealed revealed repealed unsealed" at bounding box center [915, 389] width 78 height 19
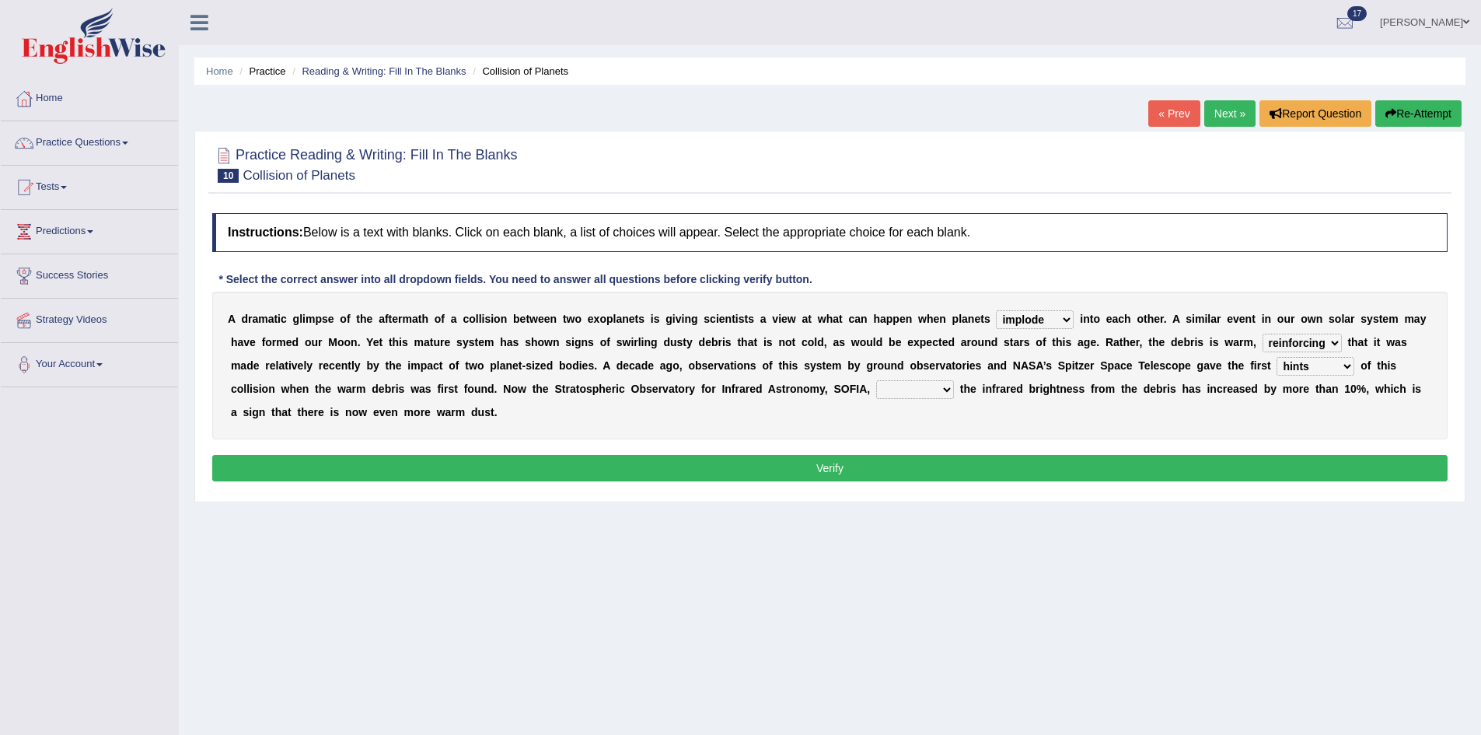
select select "revealed"
click at [954, 381] on select "concealed revealed repealed unsealed" at bounding box center [915, 389] width 78 height 19
click at [964, 461] on button "Verify" at bounding box center [830, 468] width 1236 height 26
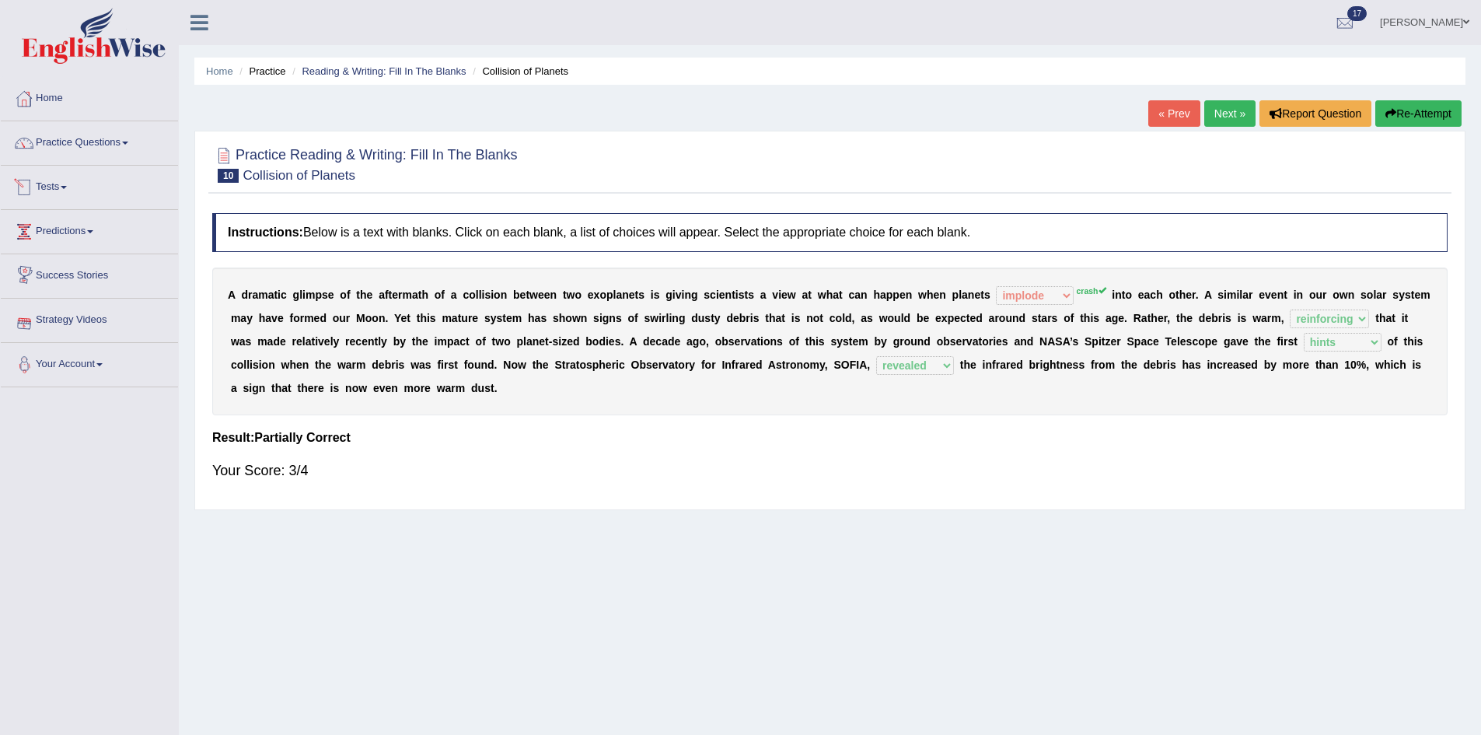
click at [65, 182] on link "Tests" at bounding box center [89, 185] width 177 height 39
click at [65, 249] on link "Take Mock Test" at bounding box center [101, 251] width 145 height 28
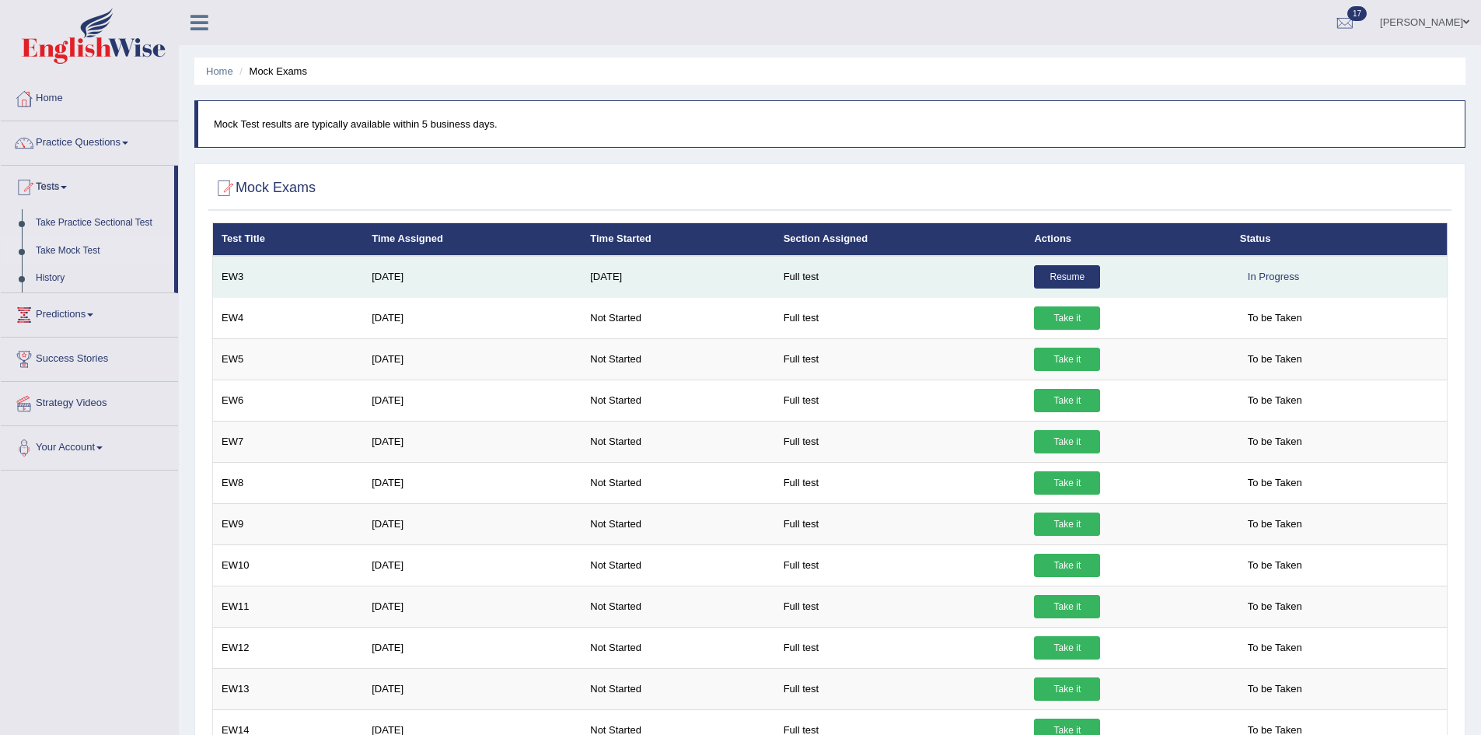
click at [1068, 272] on link "Resume" at bounding box center [1067, 276] width 66 height 23
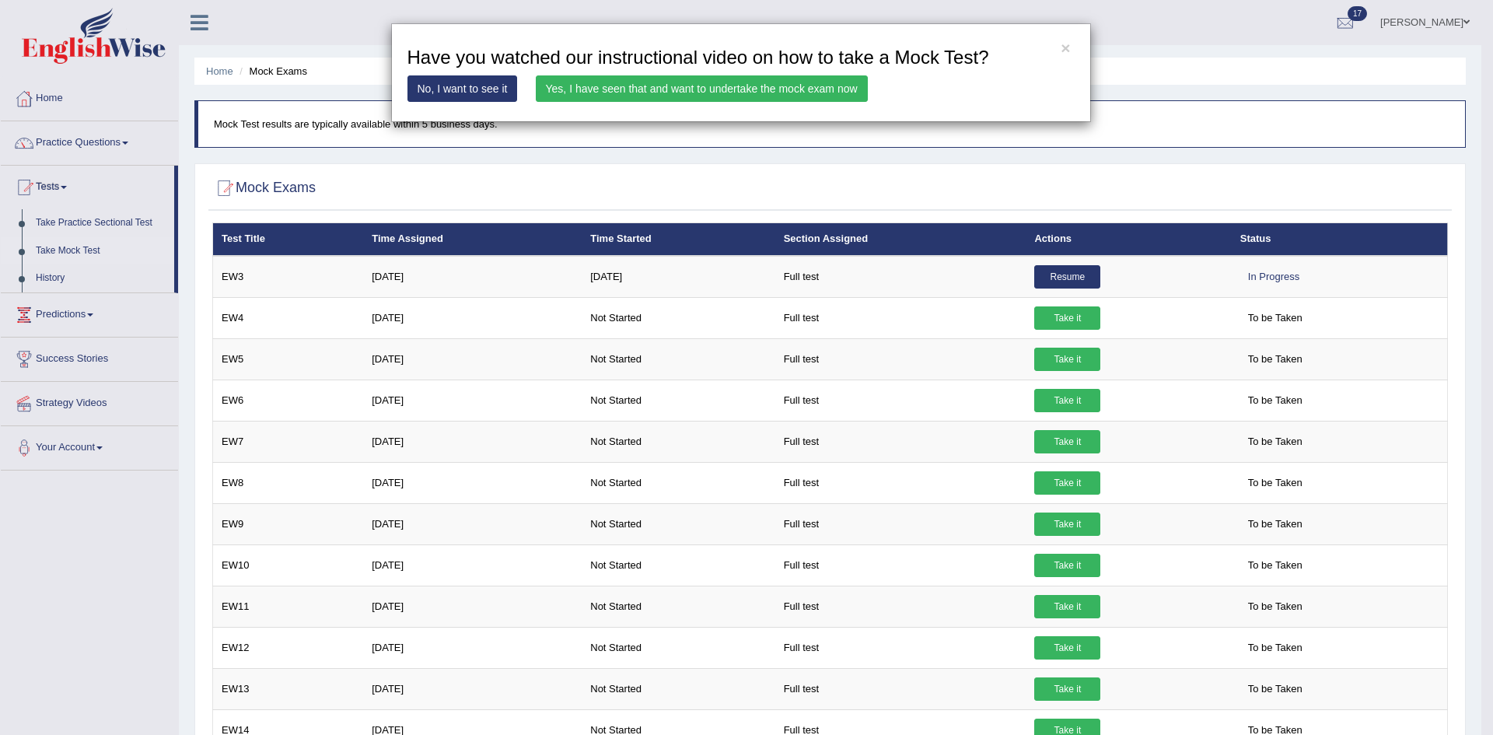
click at [649, 86] on link "Yes, I have seen that and want to undertake the mock exam now" at bounding box center [702, 88] width 332 height 26
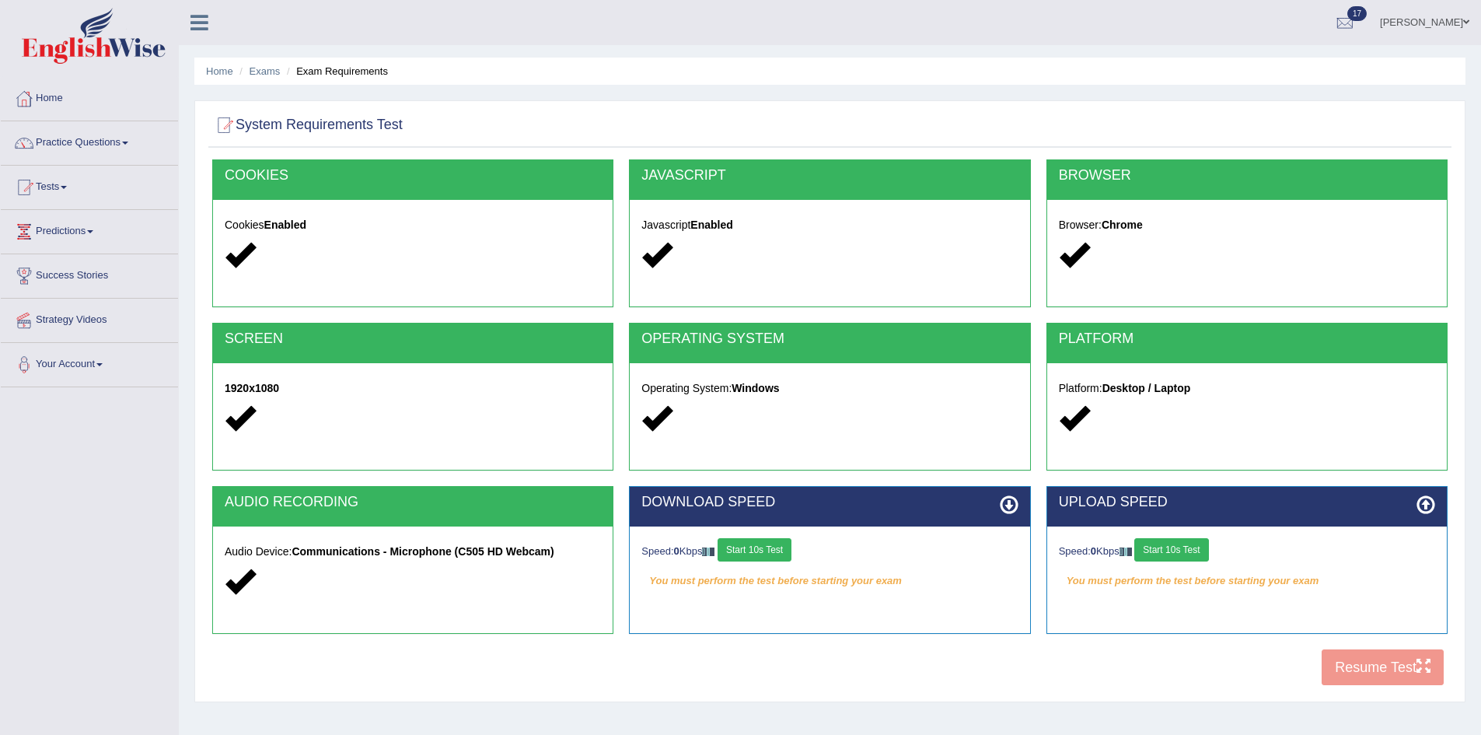
click at [764, 541] on button "Start 10s Test" at bounding box center [755, 549] width 74 height 23
click at [1170, 547] on button "Start 10s Test" at bounding box center [1172, 549] width 74 height 23
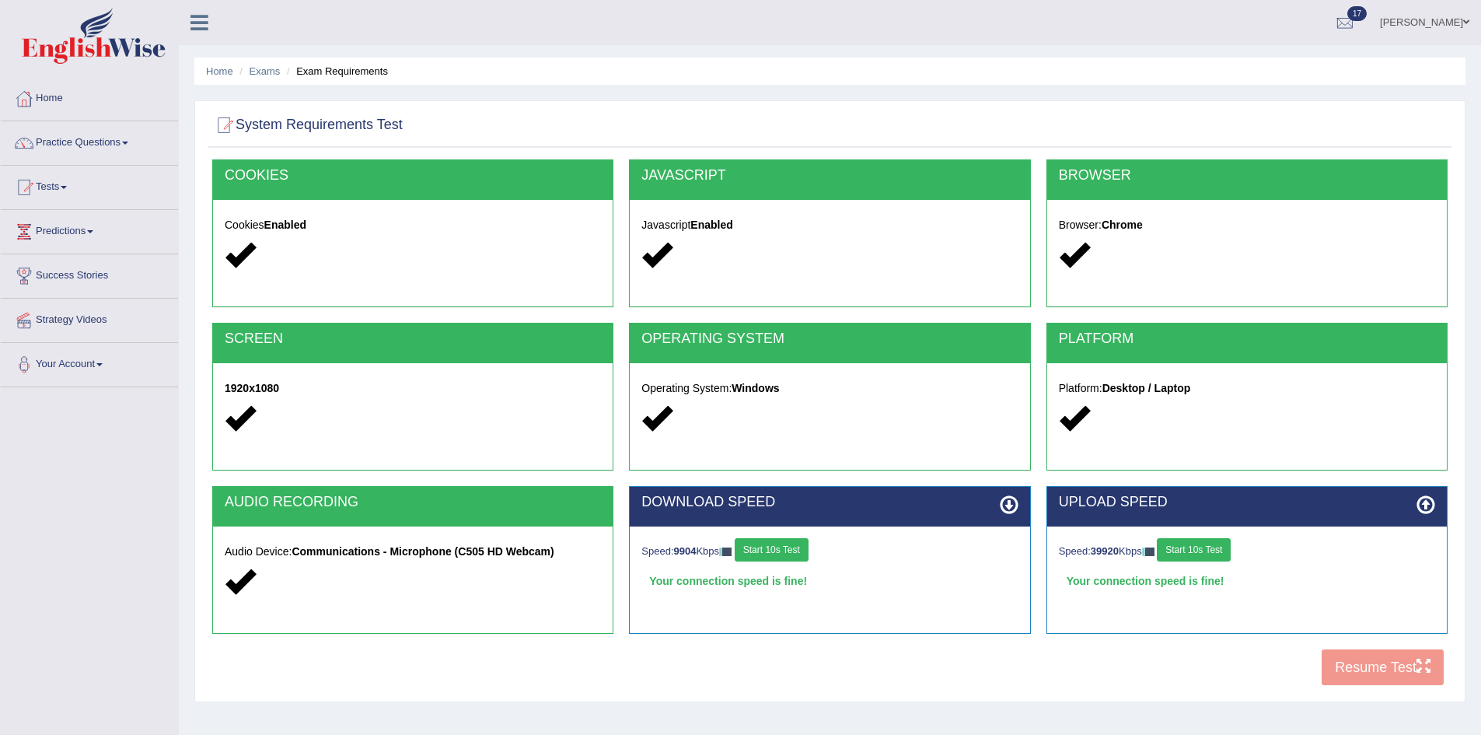
click at [1360, 667] on div "COOKIES Cookies Enabled JAVASCRIPT Javascript Enabled BROWSER Browser: Chrome S…" at bounding box center [829, 426] width 1243 height 534
click at [1353, 665] on button "Resume Test" at bounding box center [1383, 667] width 122 height 36
